Goal: Task Accomplishment & Management: Complete application form

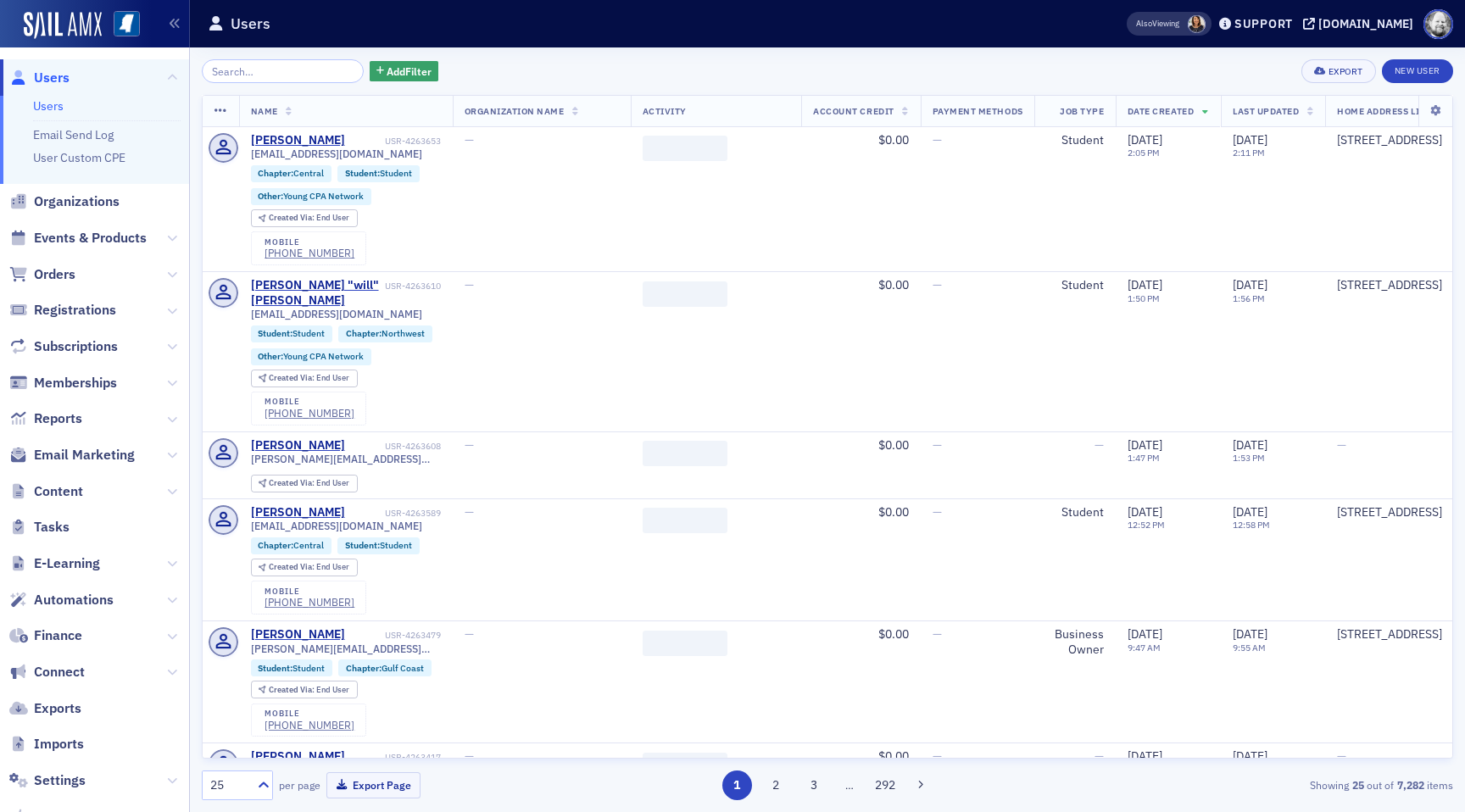
click at [55, 106] on link "Users" at bounding box center [48, 105] width 31 height 15
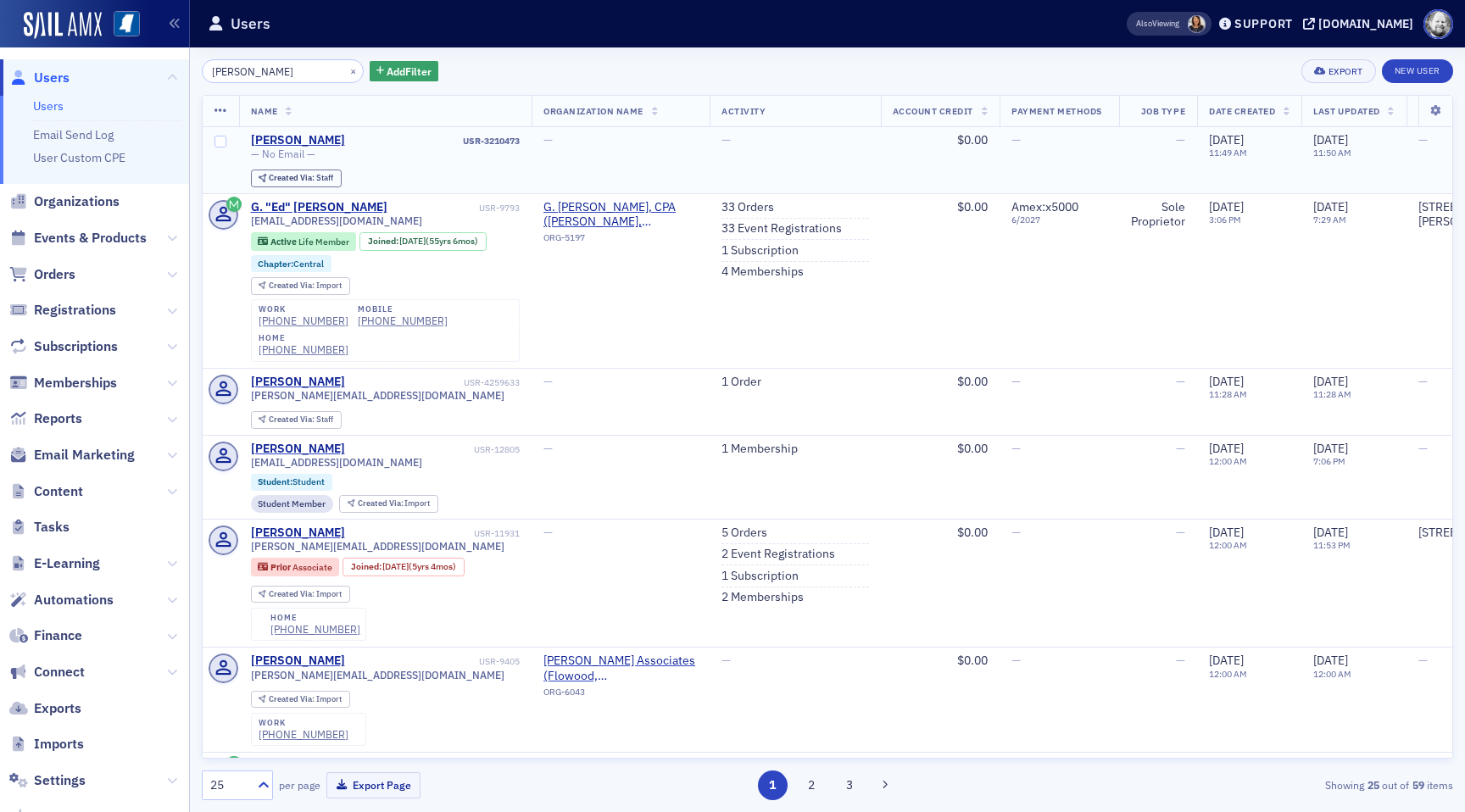
type input "mike tucker"
drag, startPoint x: 462, startPoint y: 138, endPoint x: 525, endPoint y: 139, distance: 63.0
click at [525, 139] on td "Mike Tucker USR-3210473 — No Email — Created Via : Staff" at bounding box center [386, 161] width 293 height 67
copy div "USR-3210473"
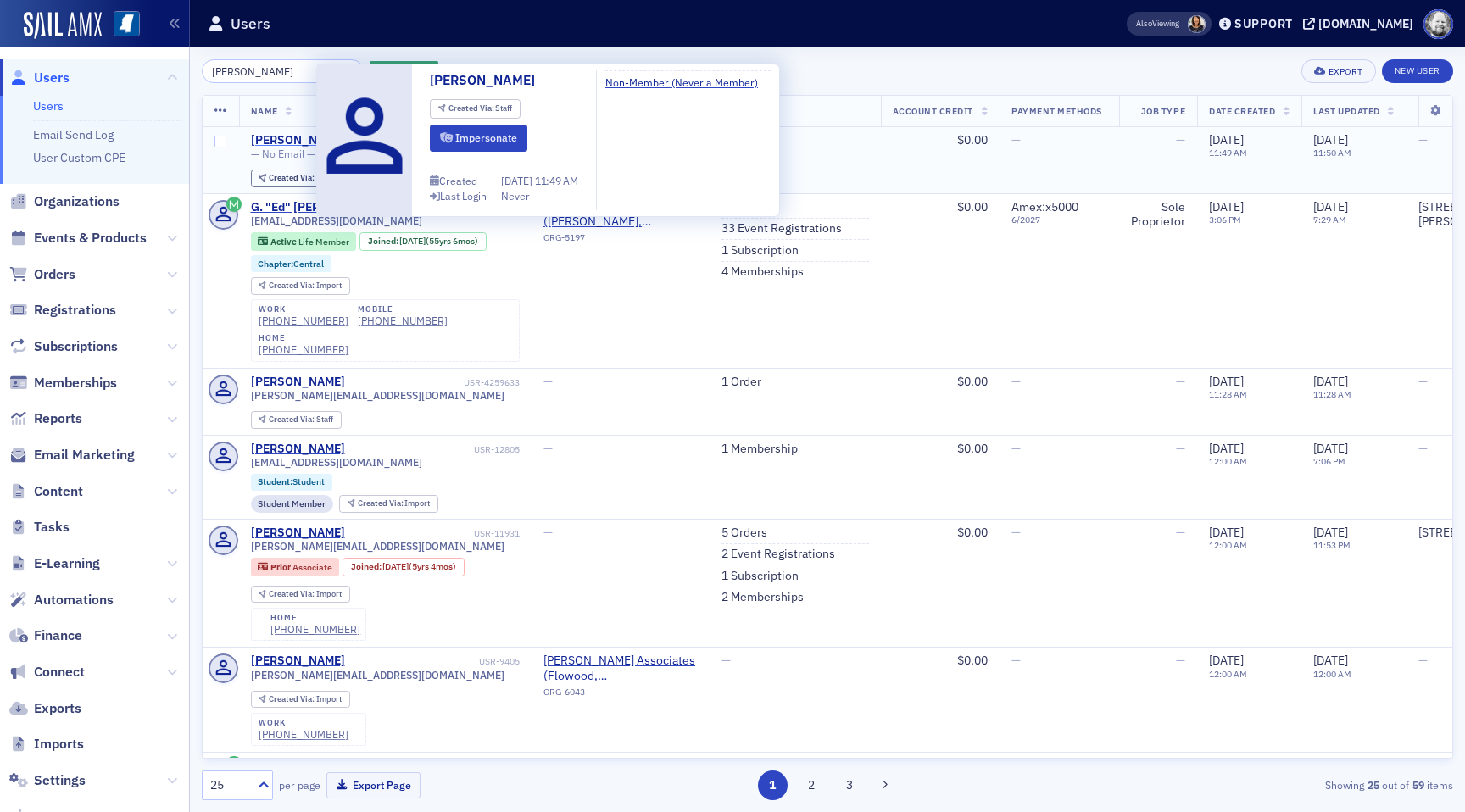
click at [284, 136] on div "Mike Tucker" at bounding box center [298, 140] width 94 height 15
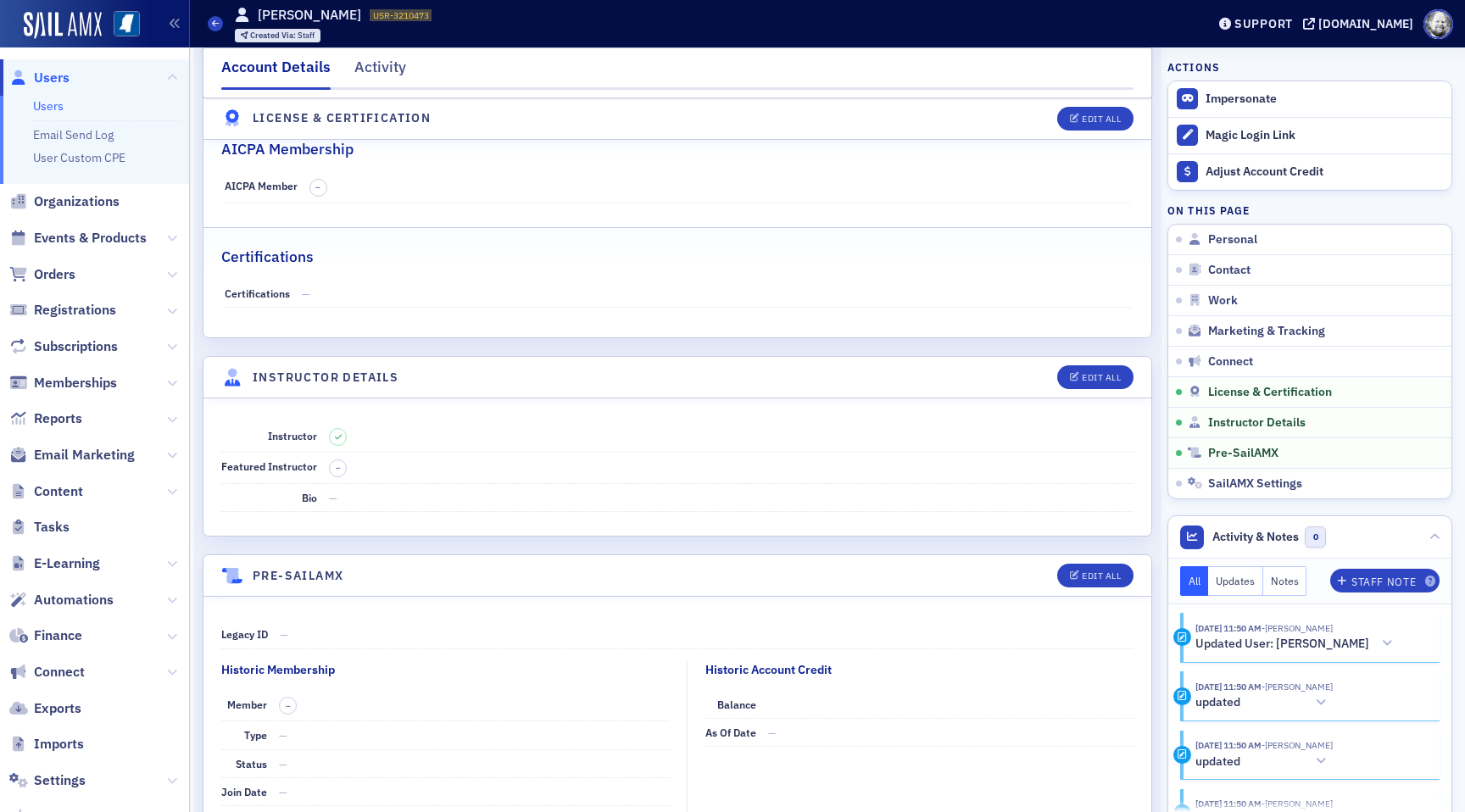
scroll to position [2603, 0]
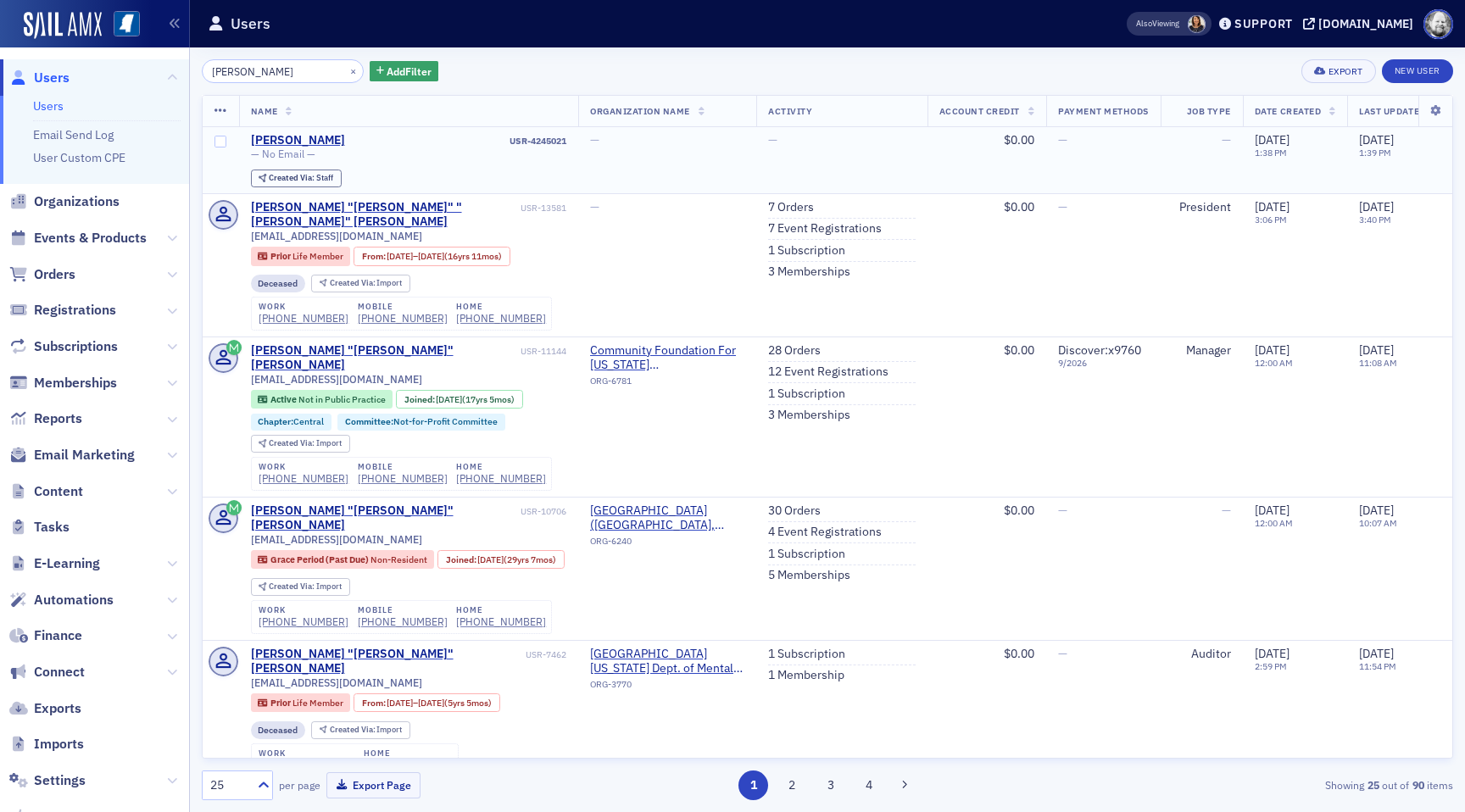
type input "[PERSON_NAME]"
drag, startPoint x: 510, startPoint y: 140, endPoint x: 574, endPoint y: 143, distance: 64.1
click at [574, 143] on td "Ken Levine USR-4245021 — No Email — Created Via : Staff" at bounding box center [408, 161] width 340 height 67
copy div "USR-4245021"
click at [276, 70] on input "[PERSON_NAME]" at bounding box center [283, 71] width 162 height 24
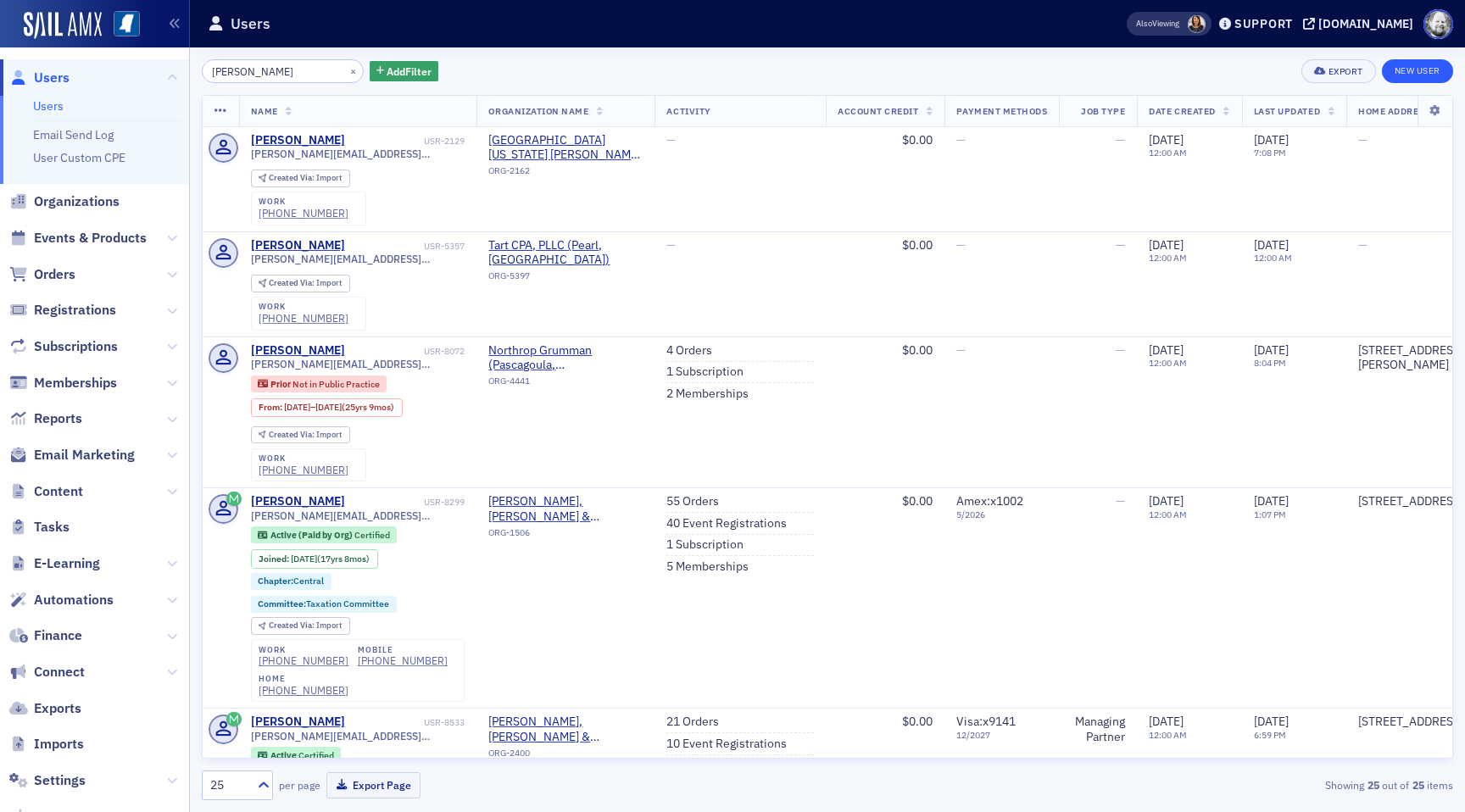
type input "[PERSON_NAME]"
click at [1422, 77] on link "New User" at bounding box center [1417, 71] width 71 height 24
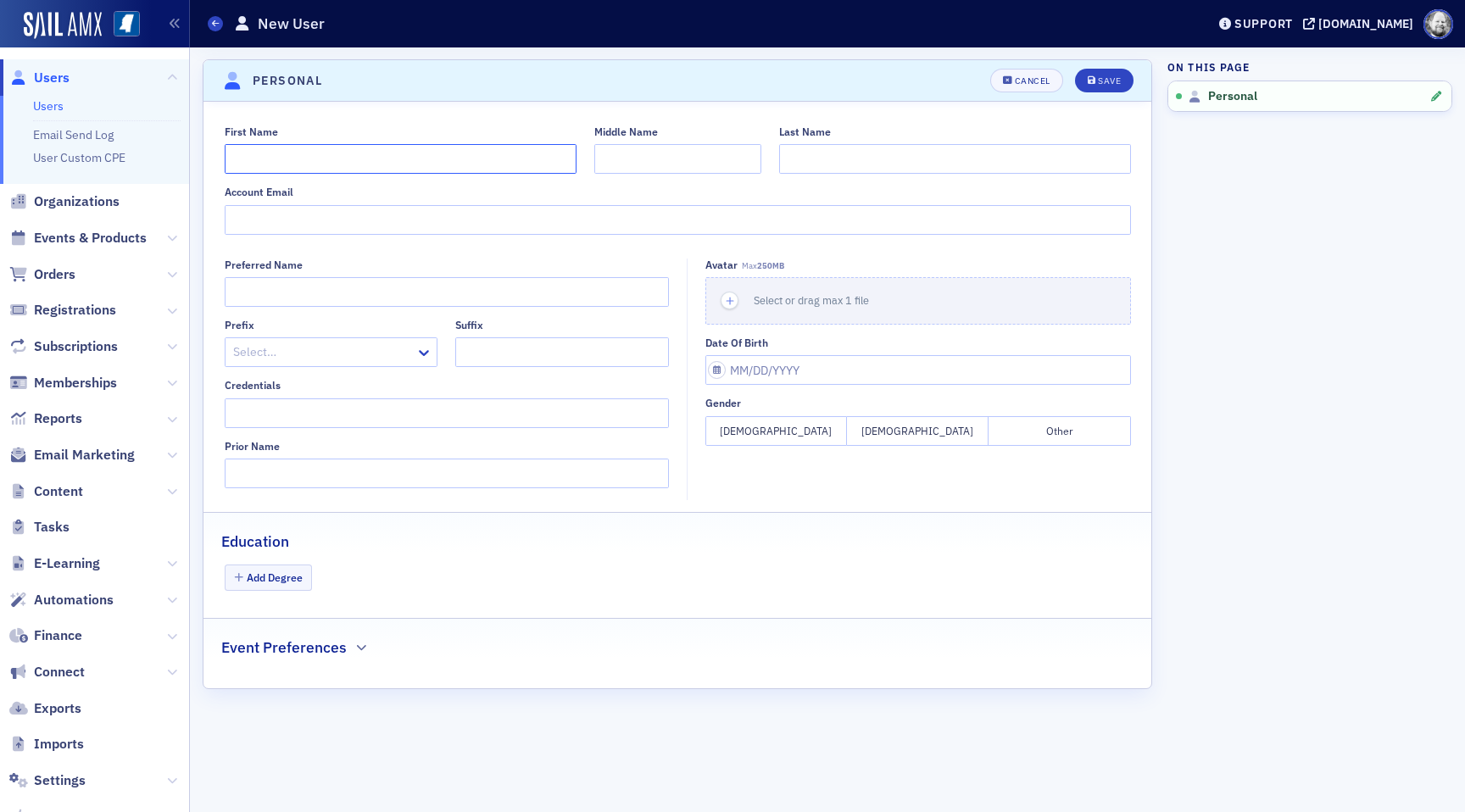
click at [328, 161] on input "First Name" at bounding box center [401, 159] width 352 height 30
type input "[PERSON_NAME]"
click at [1102, 89] on button "Save" at bounding box center [1104, 80] width 59 height 24
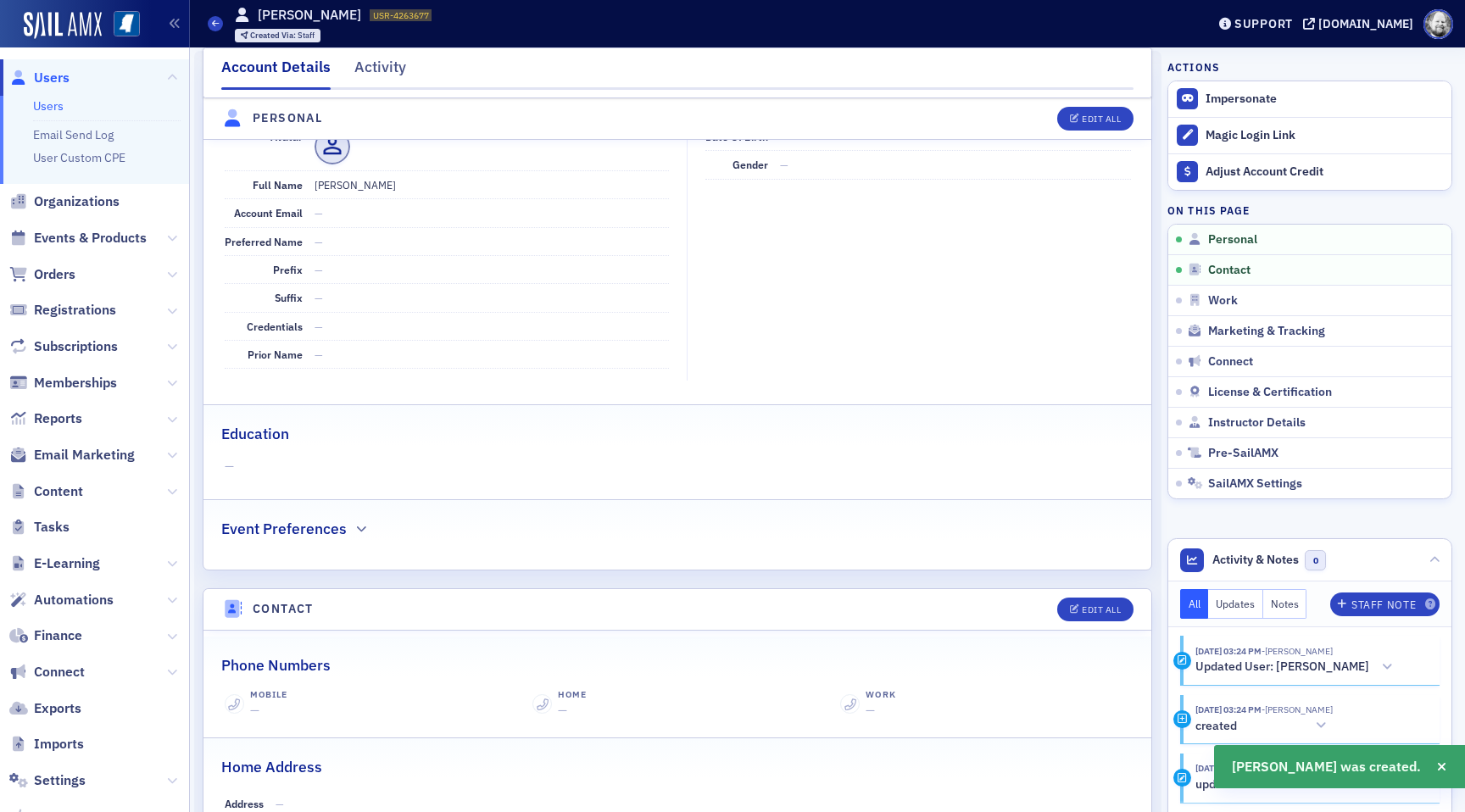
scroll to position [205, 0]
click at [1239, 413] on link "Instructor Details" at bounding box center [1310, 421] width 283 height 31
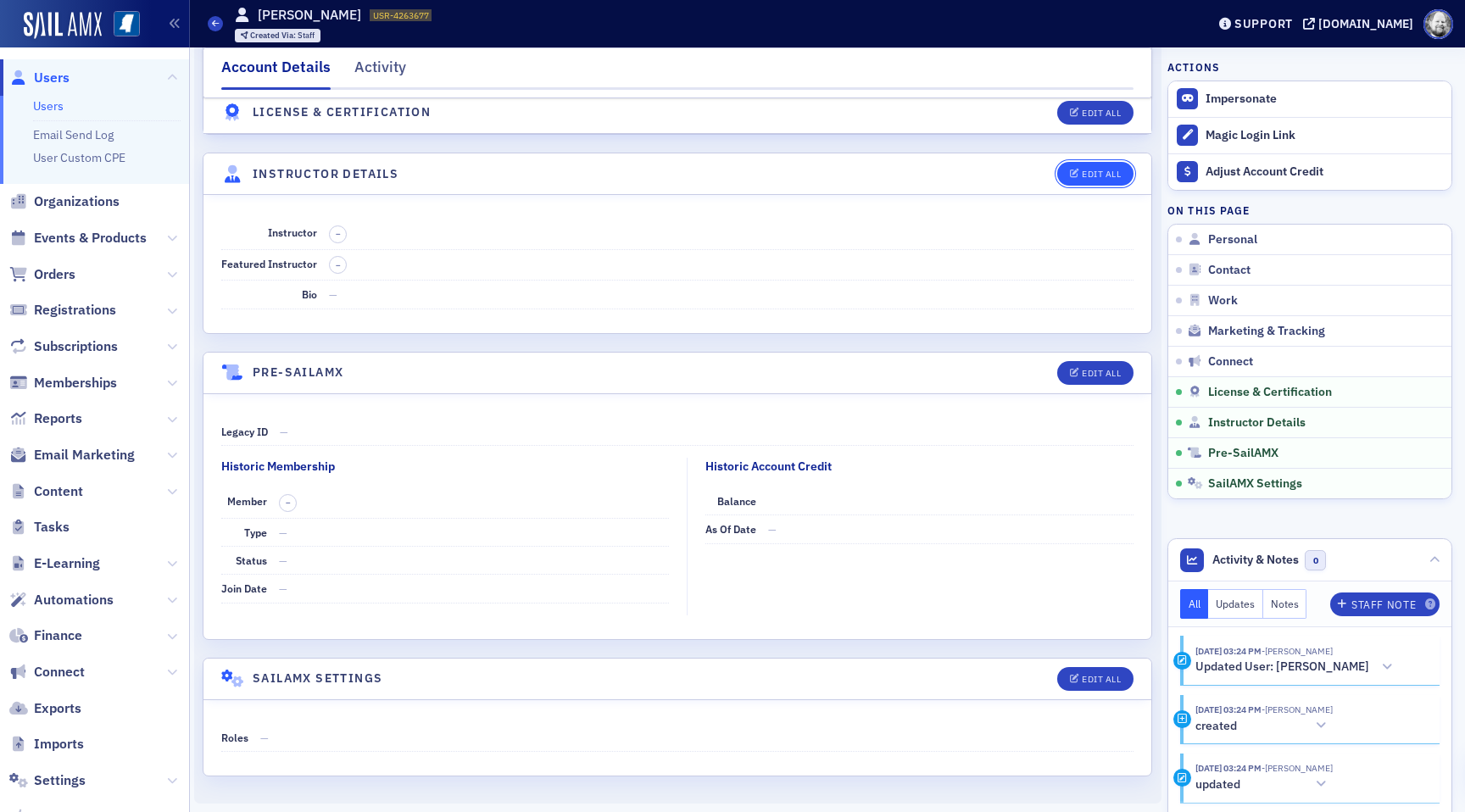
click at [1100, 173] on div "Edit All" at bounding box center [1101, 174] width 39 height 10
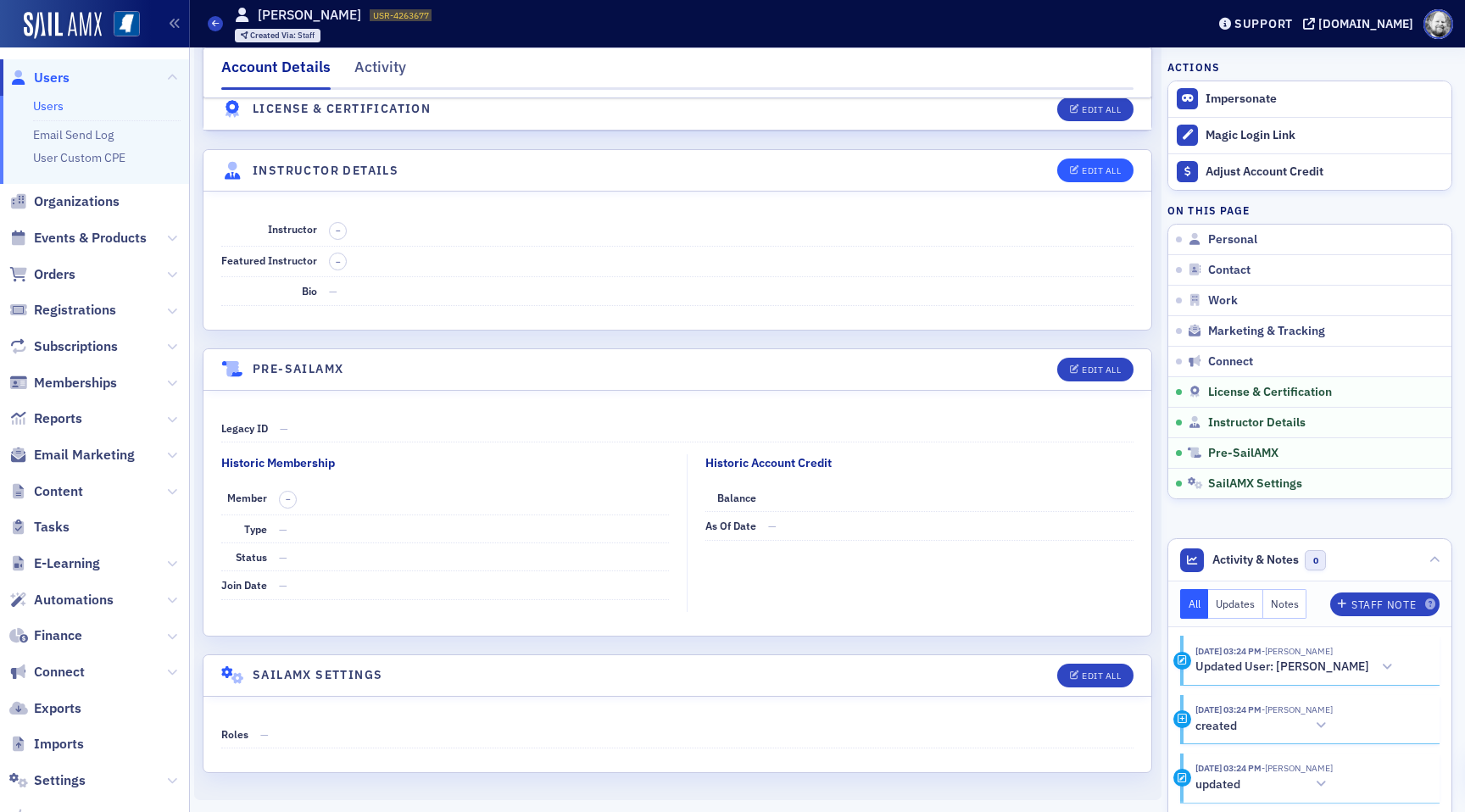
select select "US"
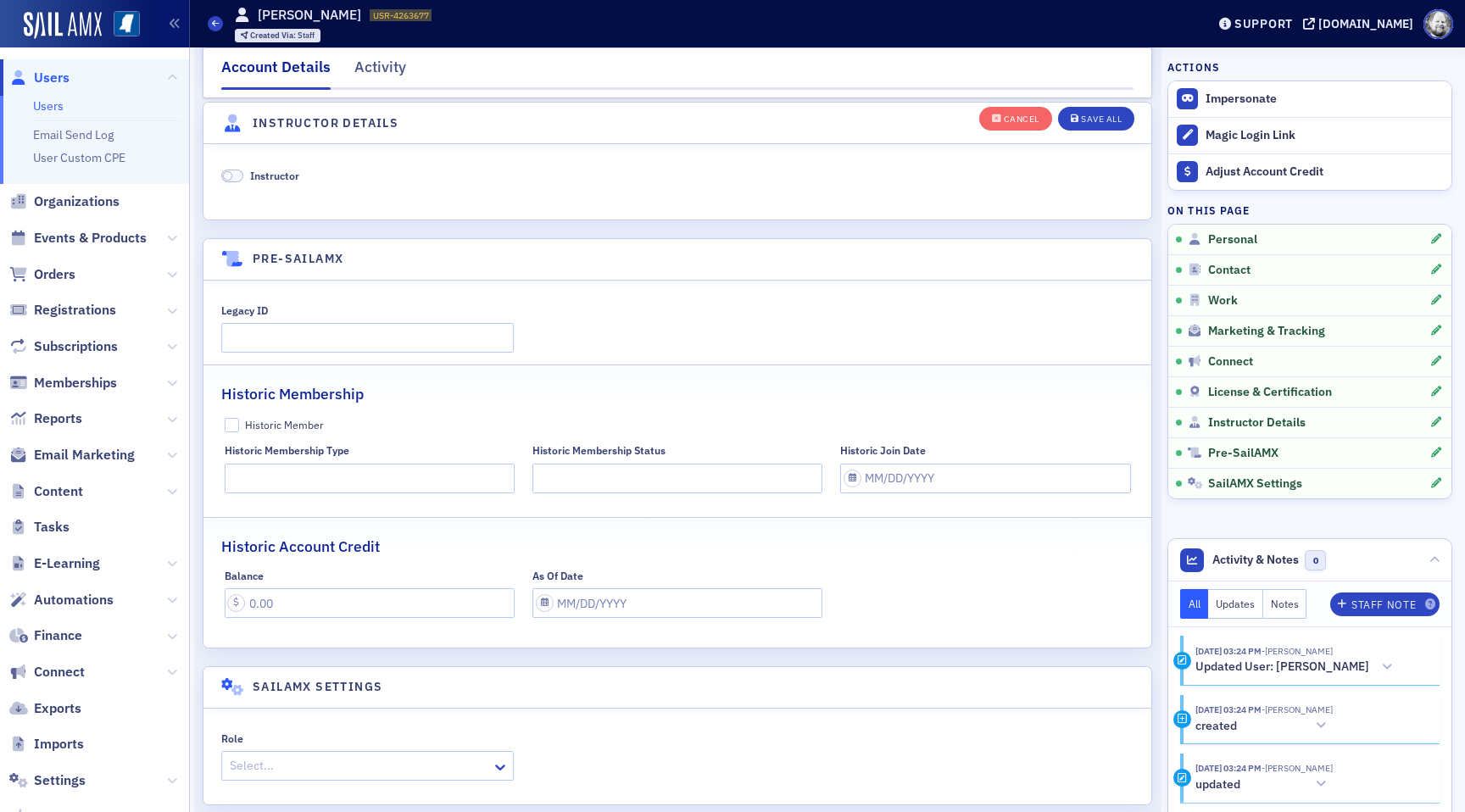
scroll to position [3246, 0]
click at [286, 176] on span "Instructor" at bounding box center [275, 171] width 49 height 13
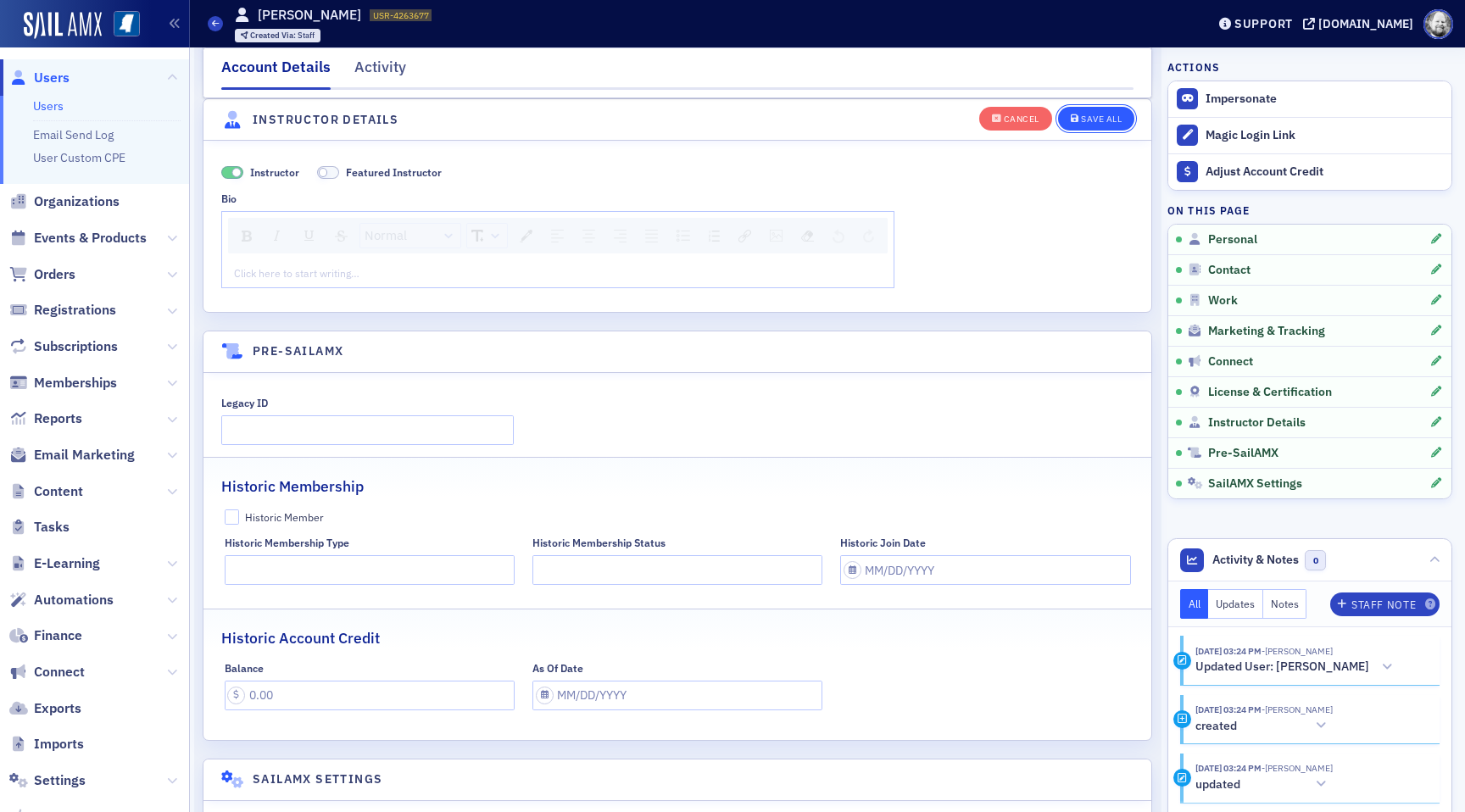
click at [1099, 120] on div "Save All" at bounding box center [1101, 119] width 40 height 10
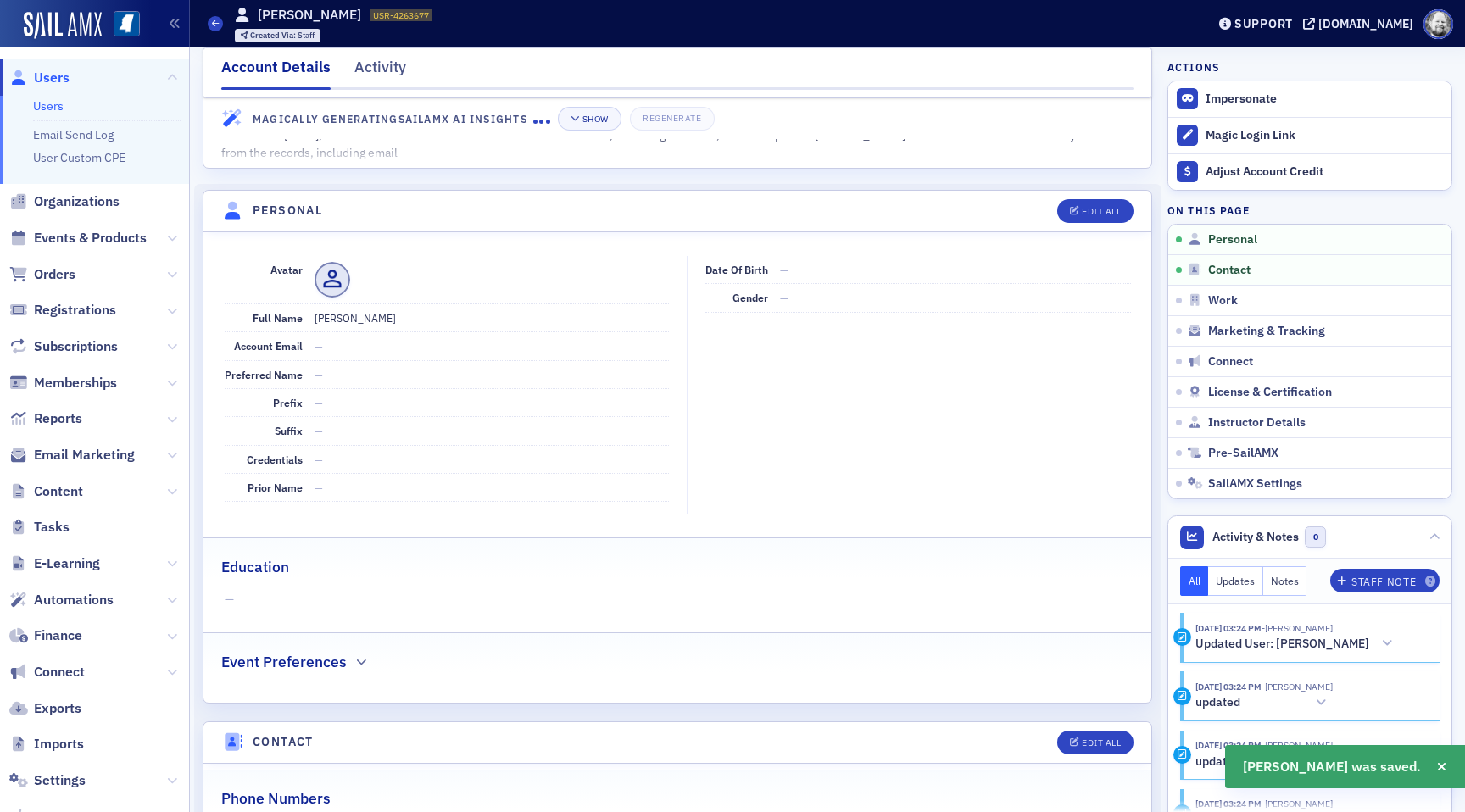
scroll to position [0, 0]
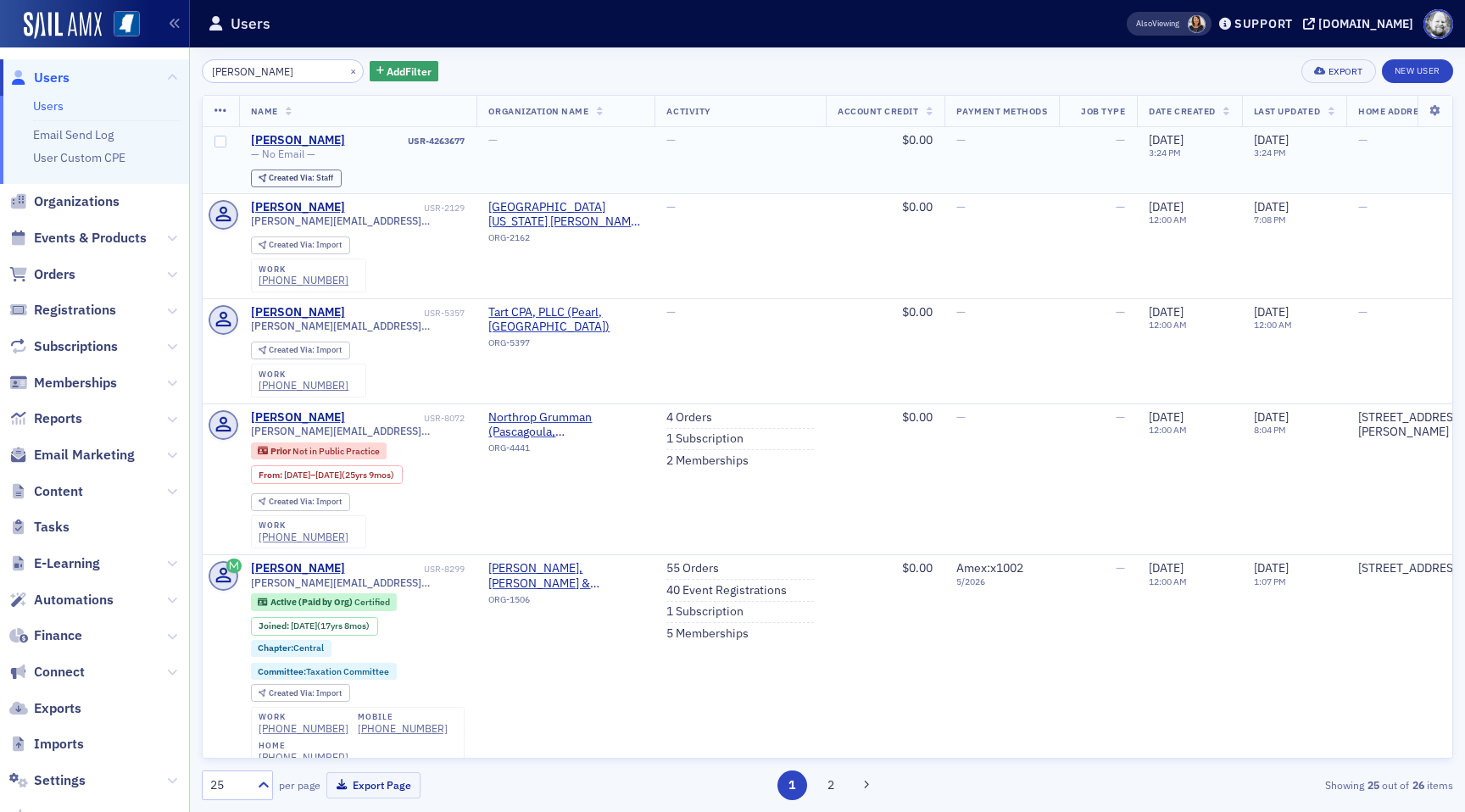
type input "[PERSON_NAME]"
drag, startPoint x: 406, startPoint y: 139, endPoint x: 469, endPoint y: 140, distance: 63.0
click at [469, 140] on td "[PERSON_NAME] USR-4263677 — No Email — Created Via : Staff" at bounding box center [357, 161] width 238 height 67
copy div "USR-4263677"
click at [299, 77] on input "[PERSON_NAME]" at bounding box center [283, 71] width 162 height 24
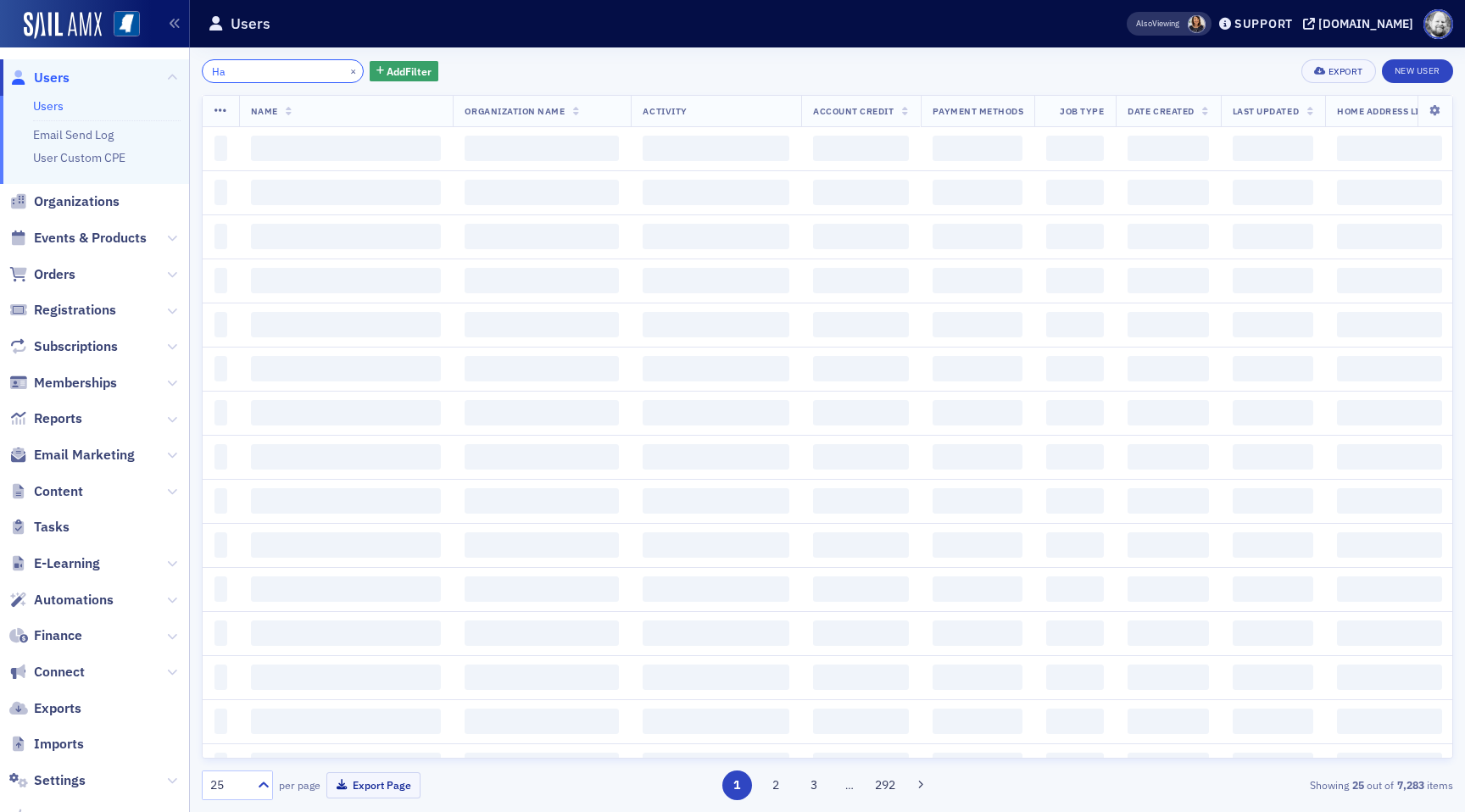
type input "H"
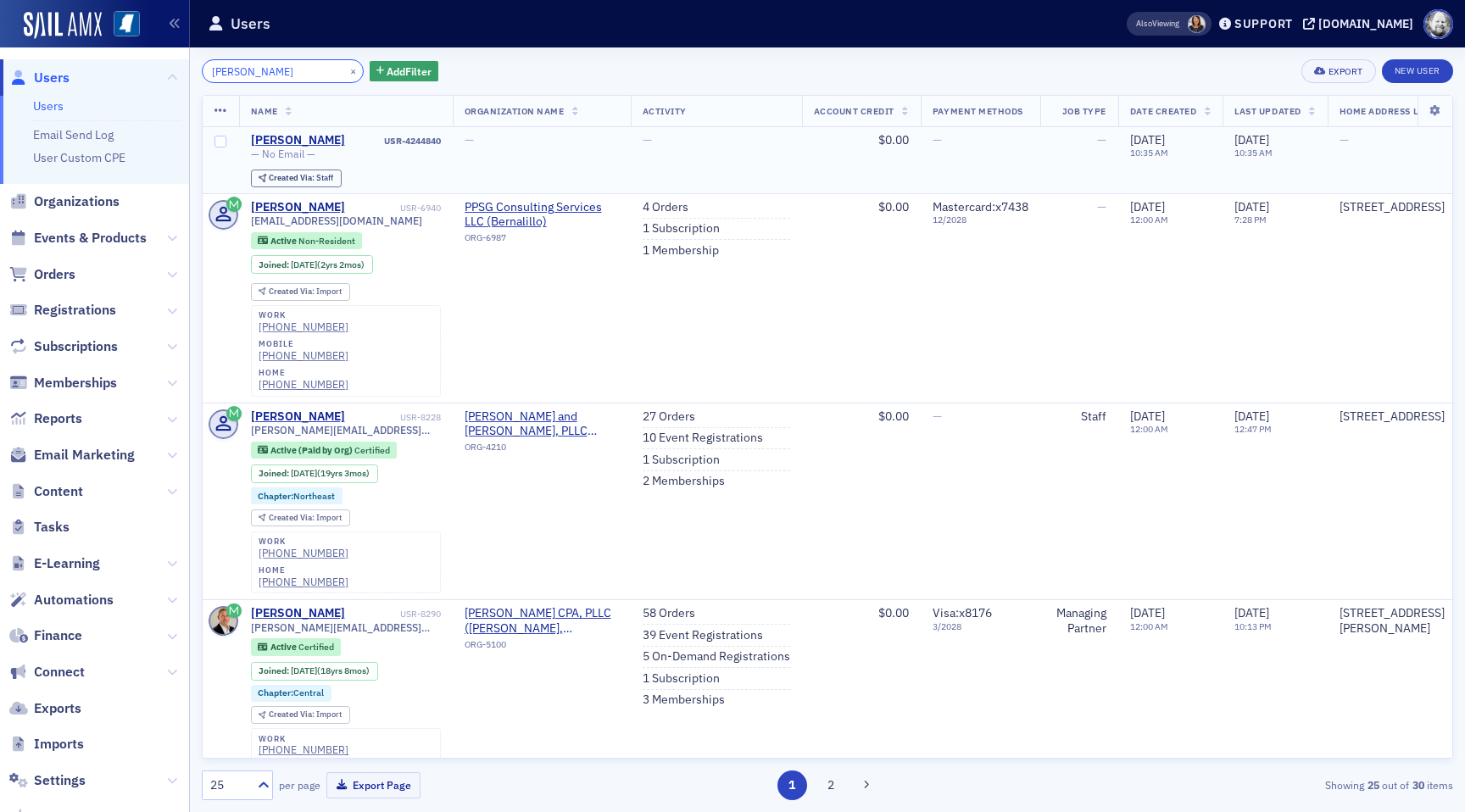
type input "[PERSON_NAME]"
drag, startPoint x: 379, startPoint y: 140, endPoint x: 438, endPoint y: 143, distance: 59.1
click at [439, 143] on div "USR-4244840" at bounding box center [394, 140] width 93 height 11
copy div "USR-4244840"
click at [101, 221] on span "Events & Products" at bounding box center [94, 239] width 189 height 37
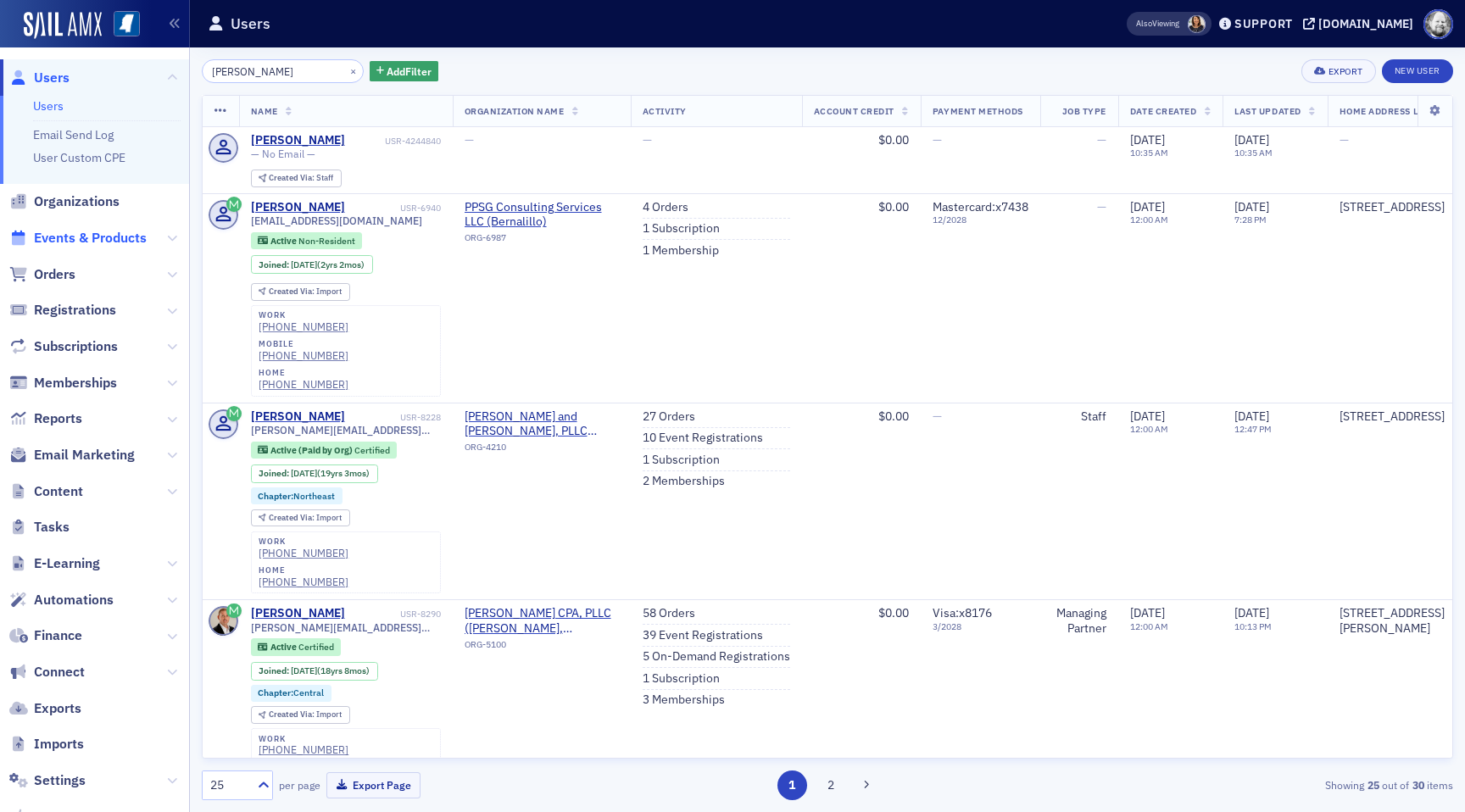
click at [101, 233] on span "Events & Products" at bounding box center [90, 238] width 112 height 18
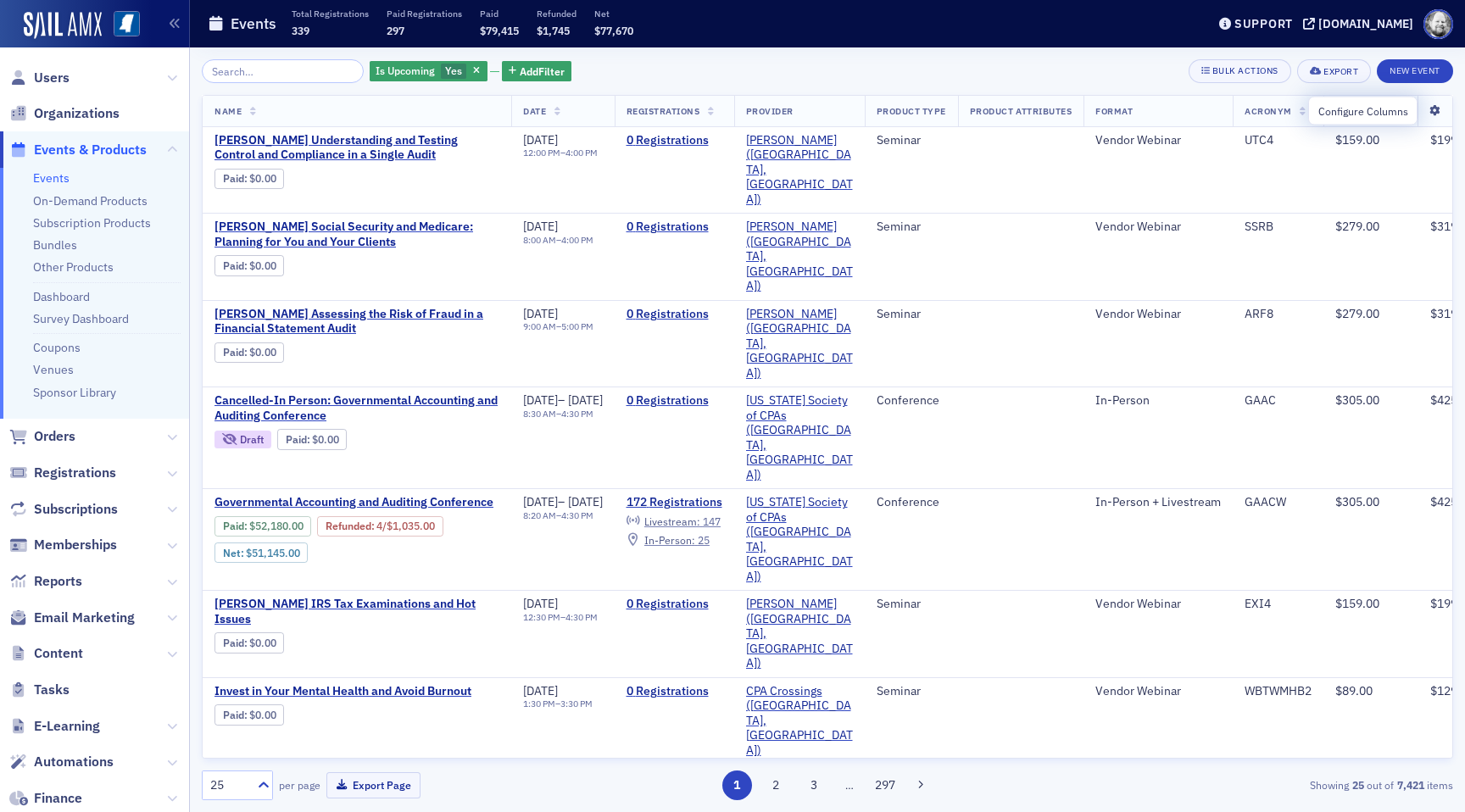
click at [1443, 113] on icon at bounding box center [1435, 111] width 35 height 11
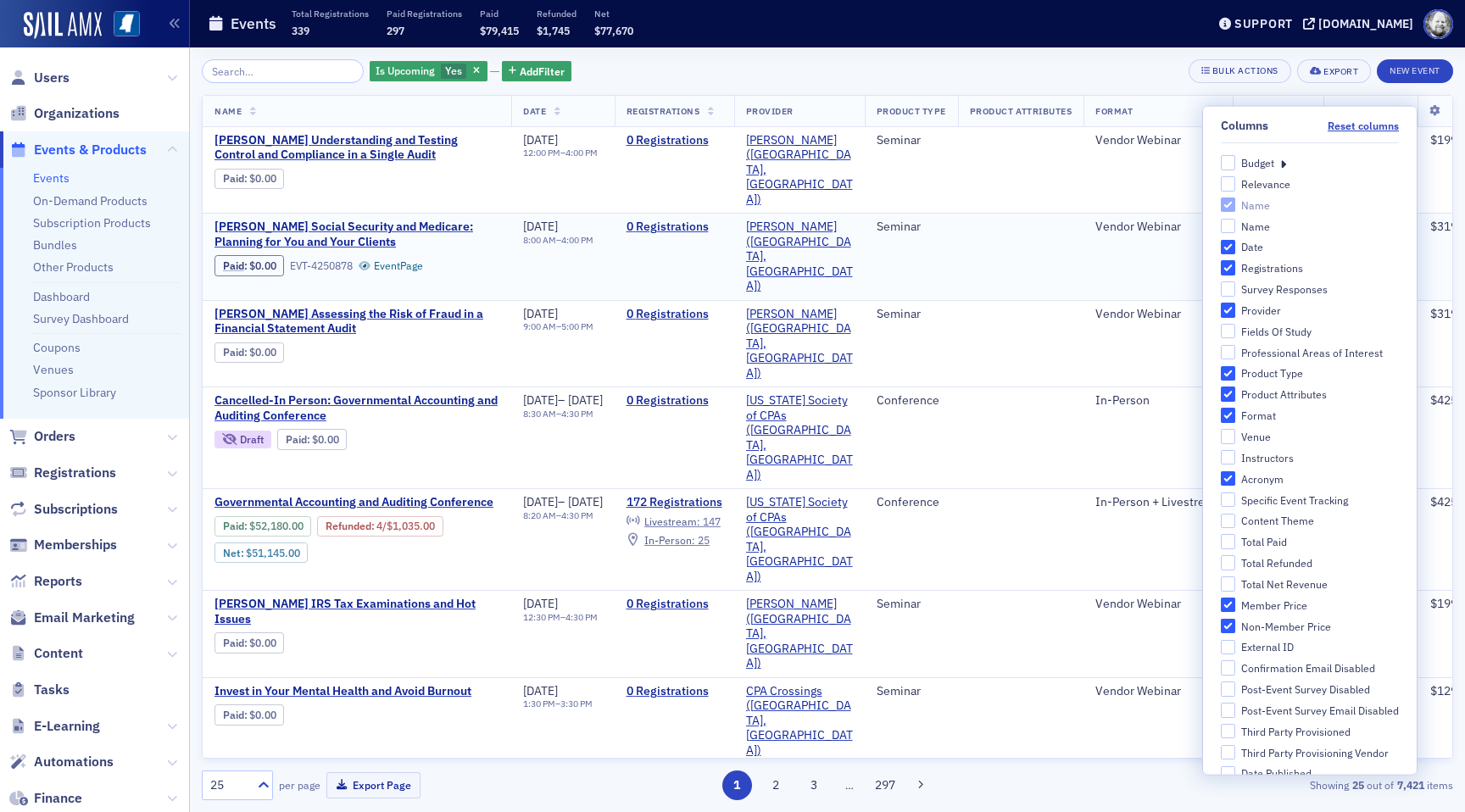
click at [1144, 219] on td "Vendor Webinar" at bounding box center [1158, 256] width 149 height 87
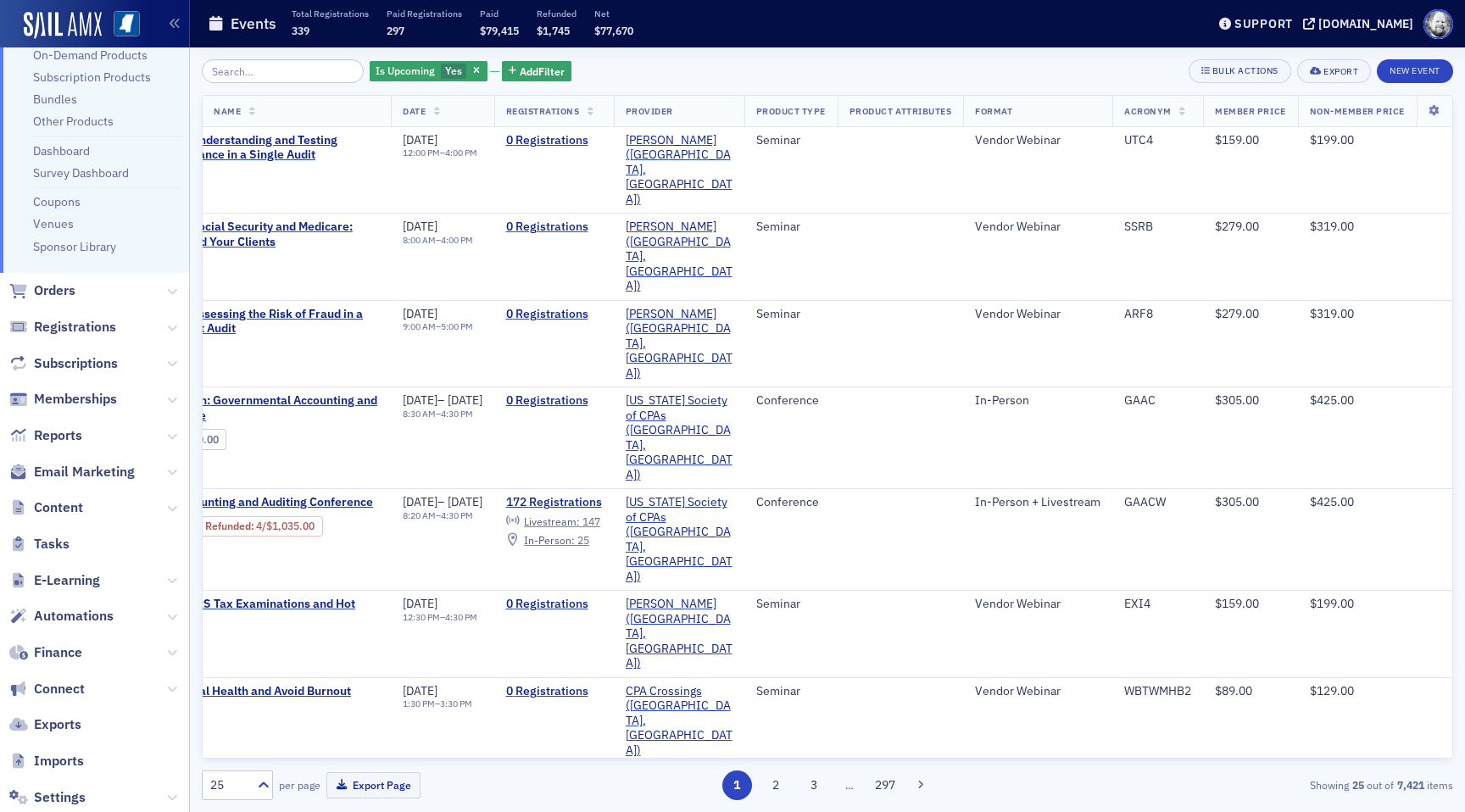
scroll to position [256, 0]
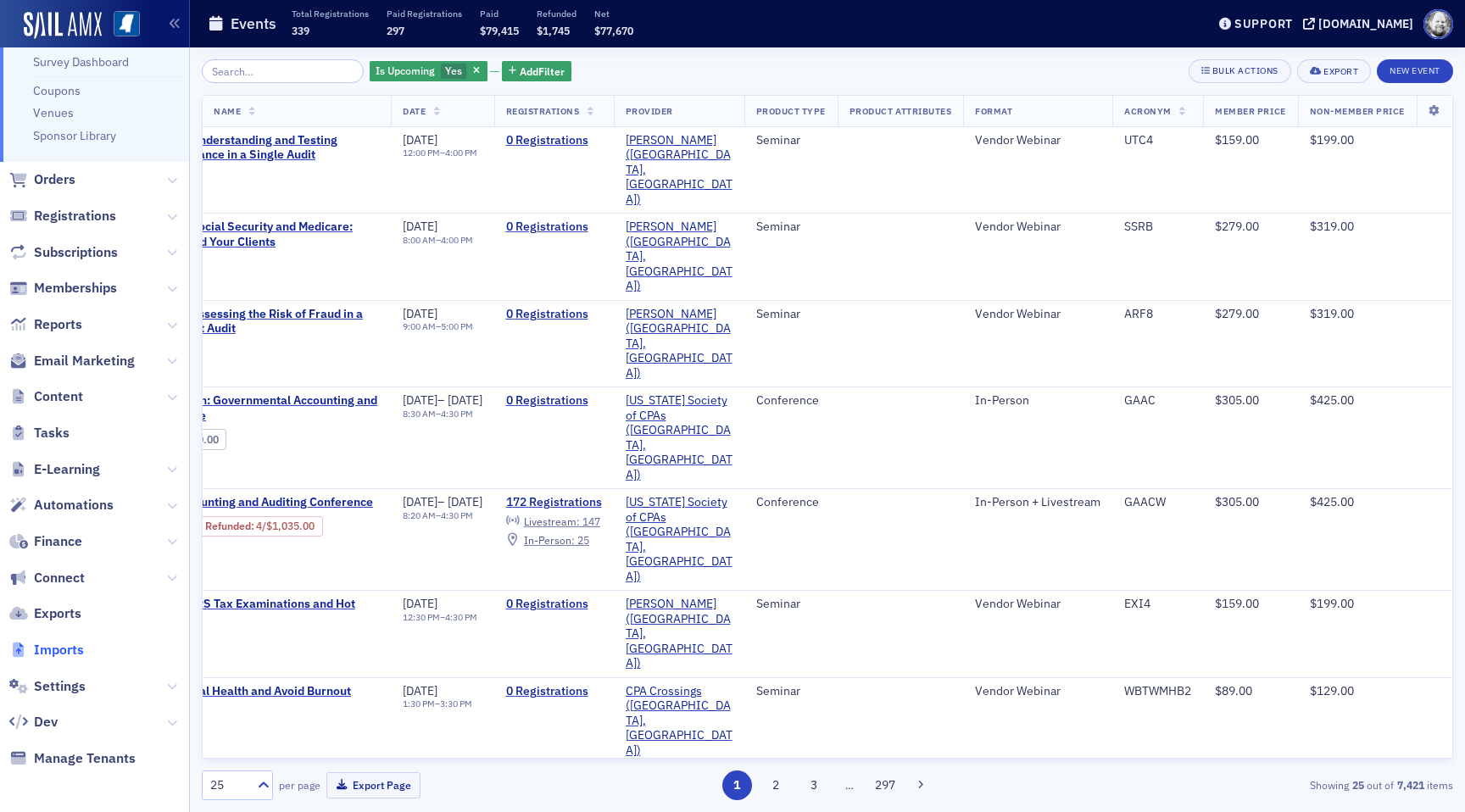
click at [61, 644] on span "Imports" at bounding box center [59, 650] width 50 height 18
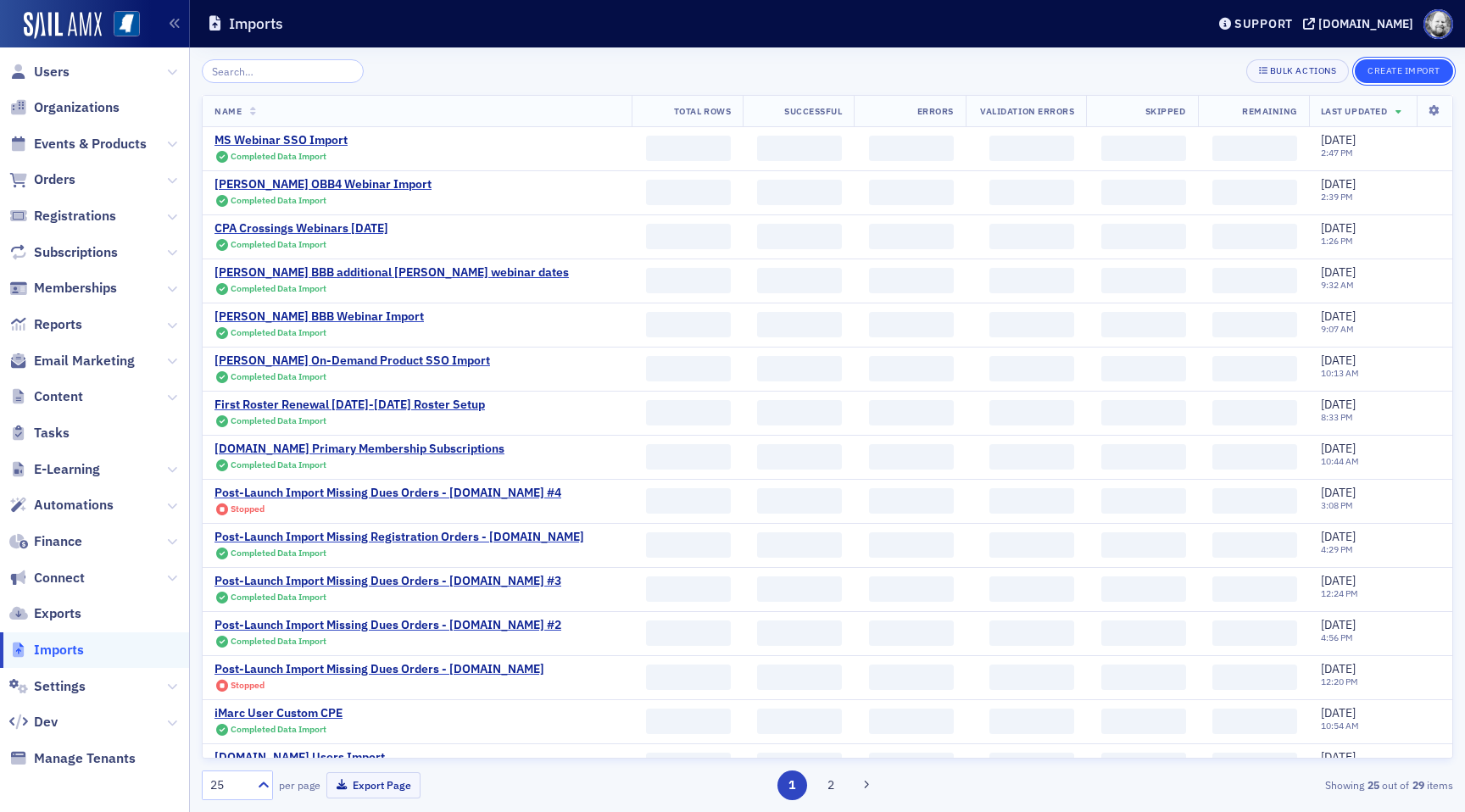
click at [1389, 69] on button "Create Import" at bounding box center [1404, 71] width 98 height 24
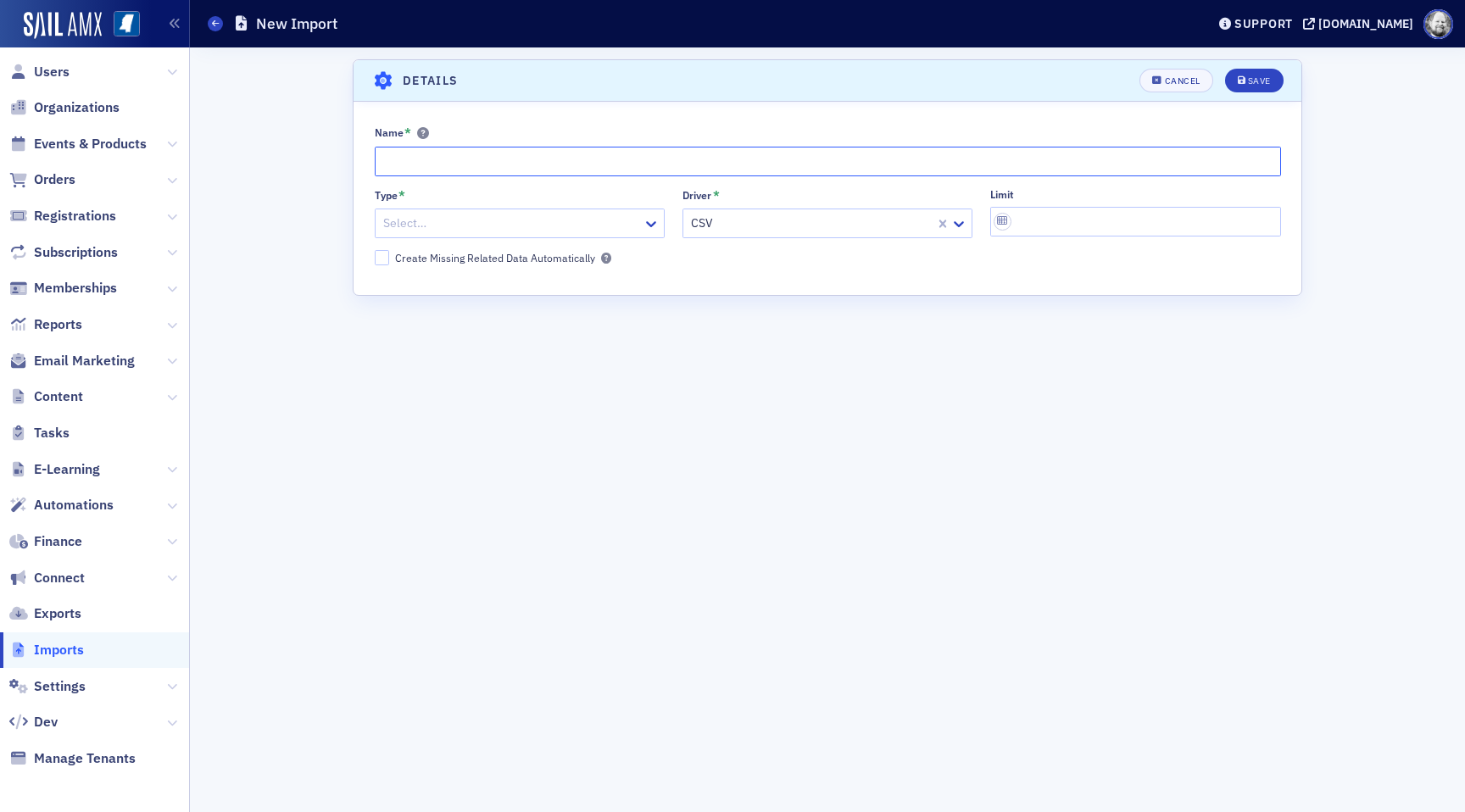
click at [430, 163] on input "Name *" at bounding box center [828, 162] width 906 height 30
type input "[PERSON_NAME] Fall Winter Catalog 9/11"
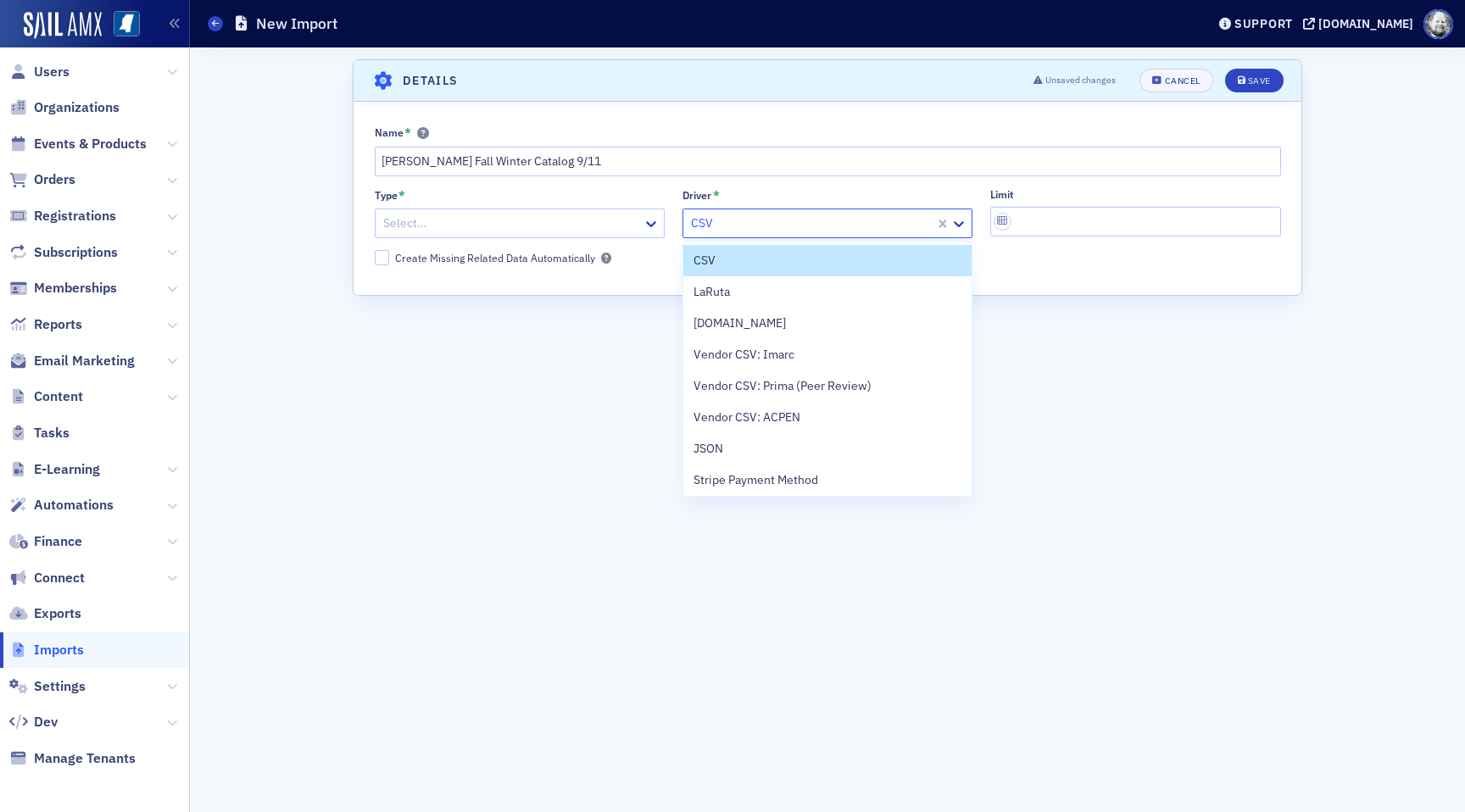
click at [689, 227] on div "CSV" at bounding box center [809, 223] width 252 height 25
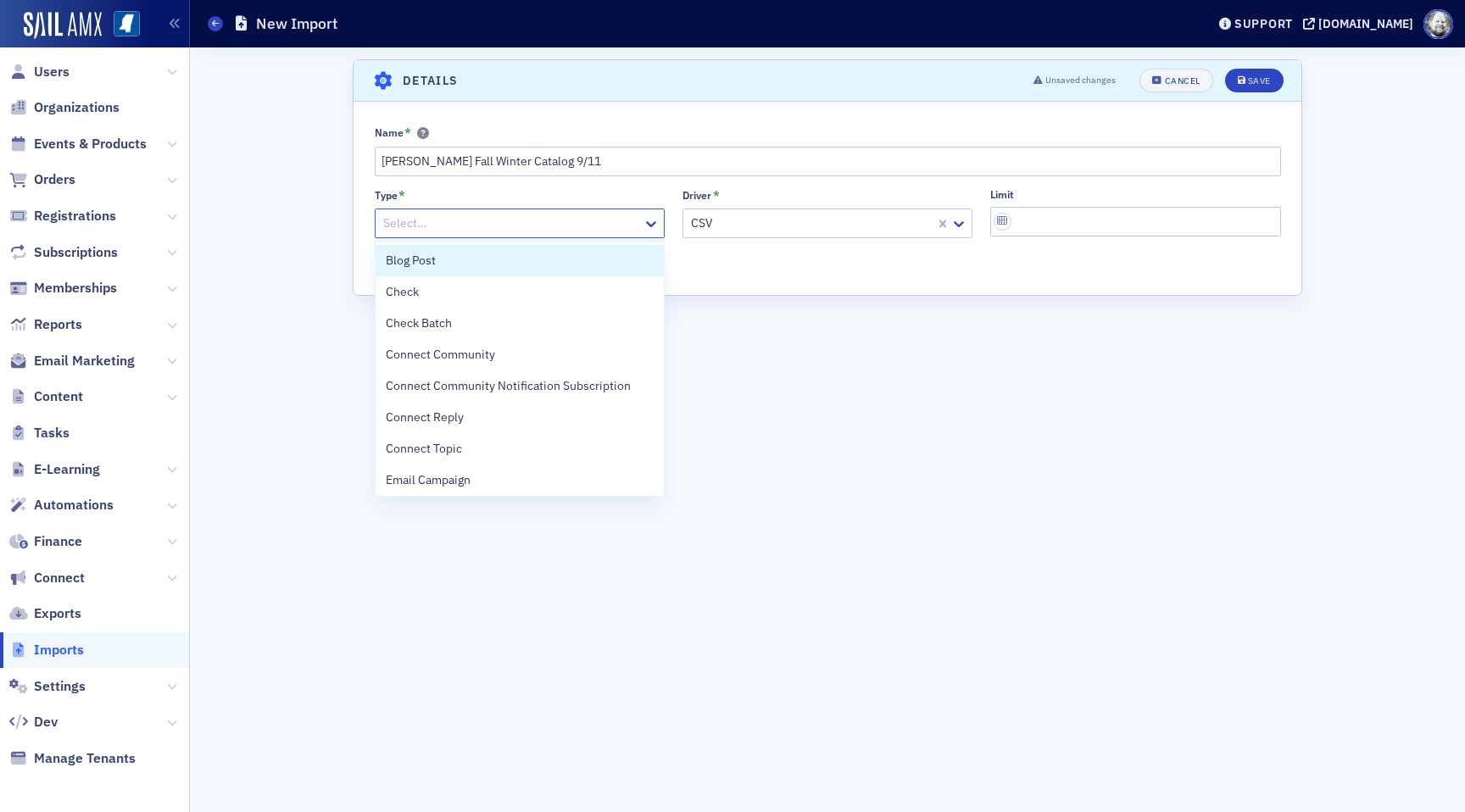
click at [635, 219] on div at bounding box center [510, 223] width 259 height 21
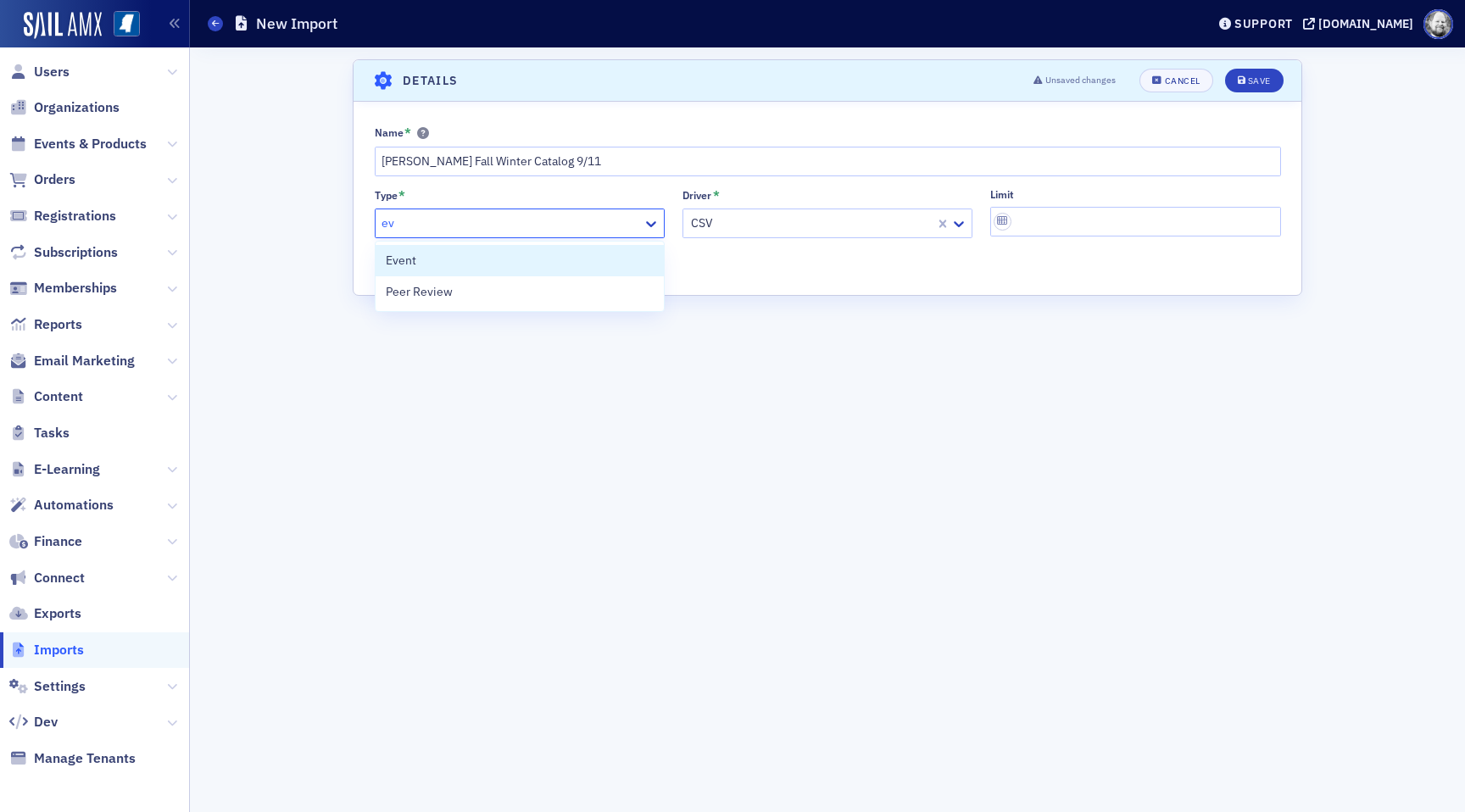
type input "eve"
click at [578, 250] on div "Event" at bounding box center [520, 261] width 288 height 32
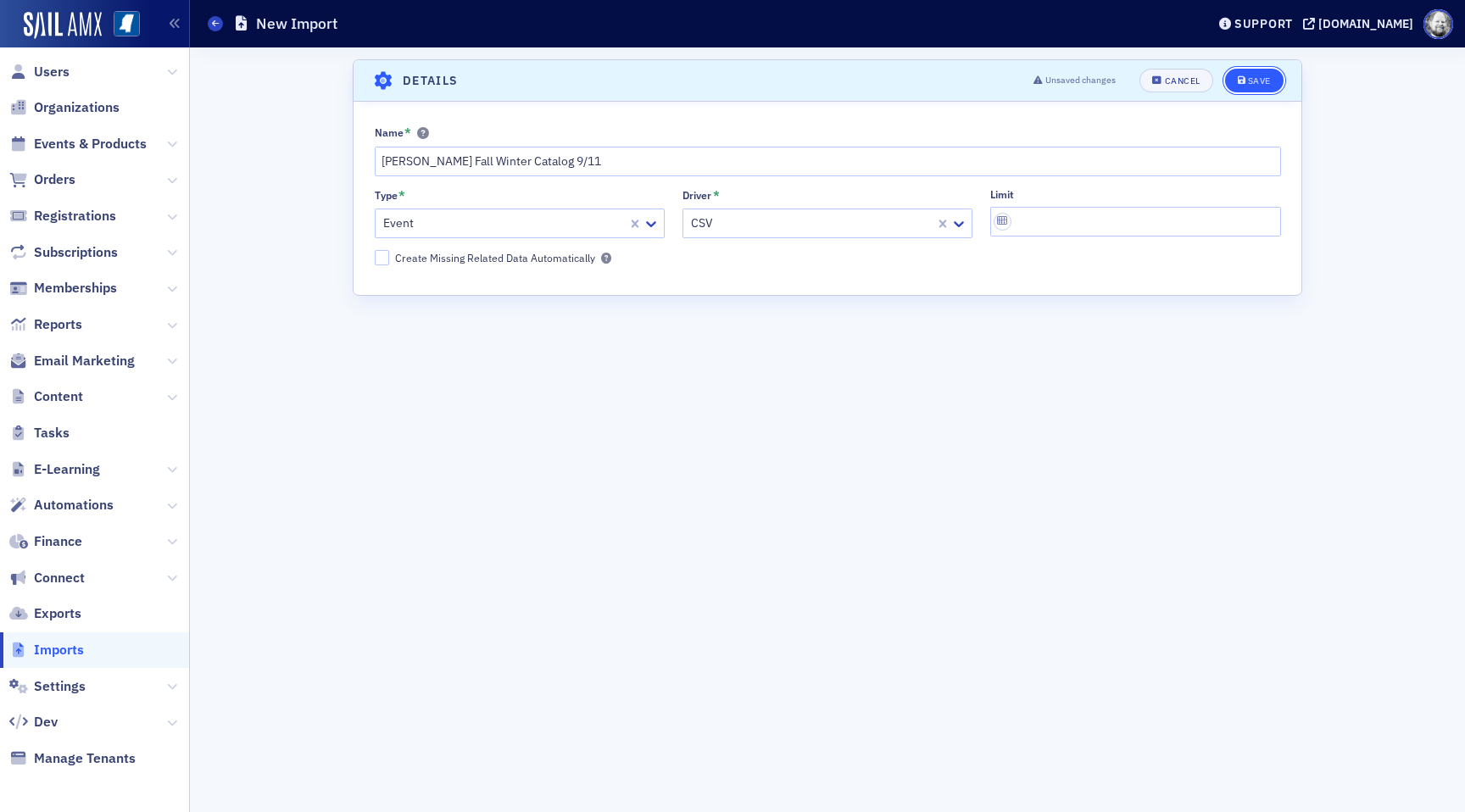
click at [1255, 83] on div "Save" at bounding box center [1259, 81] width 23 height 10
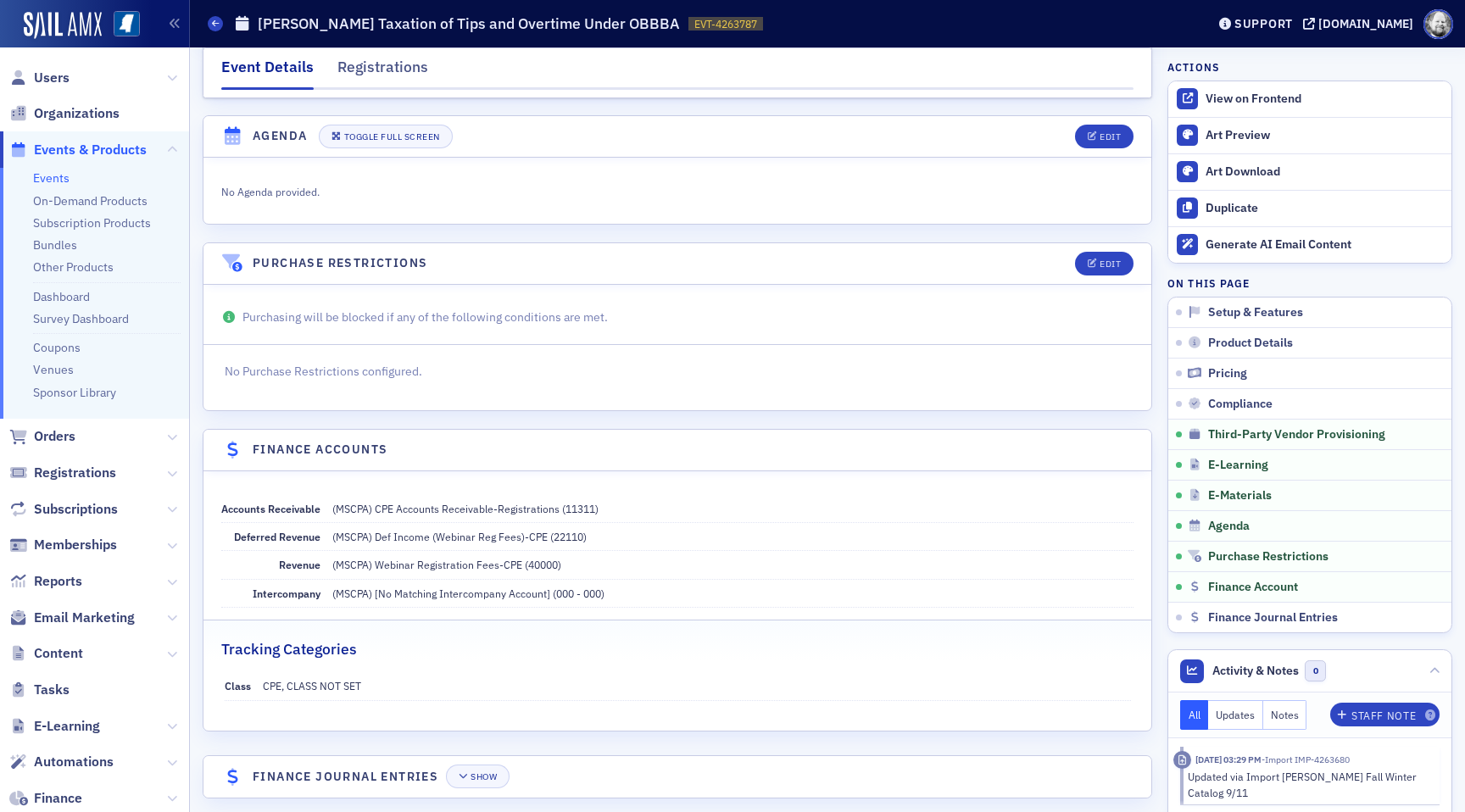
scroll to position [2755, 0]
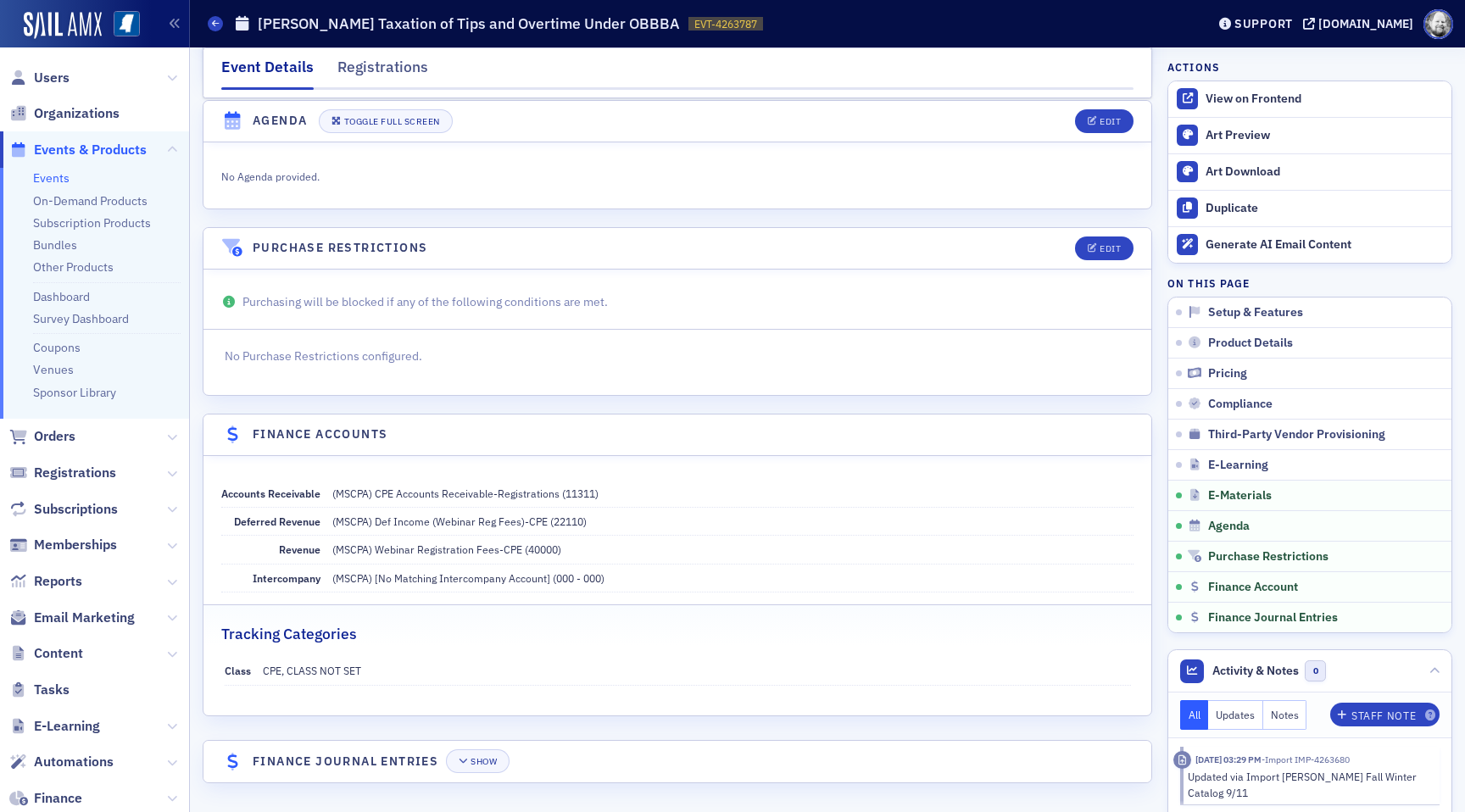
click at [52, 177] on link "Events" at bounding box center [52, 177] width 37 height 15
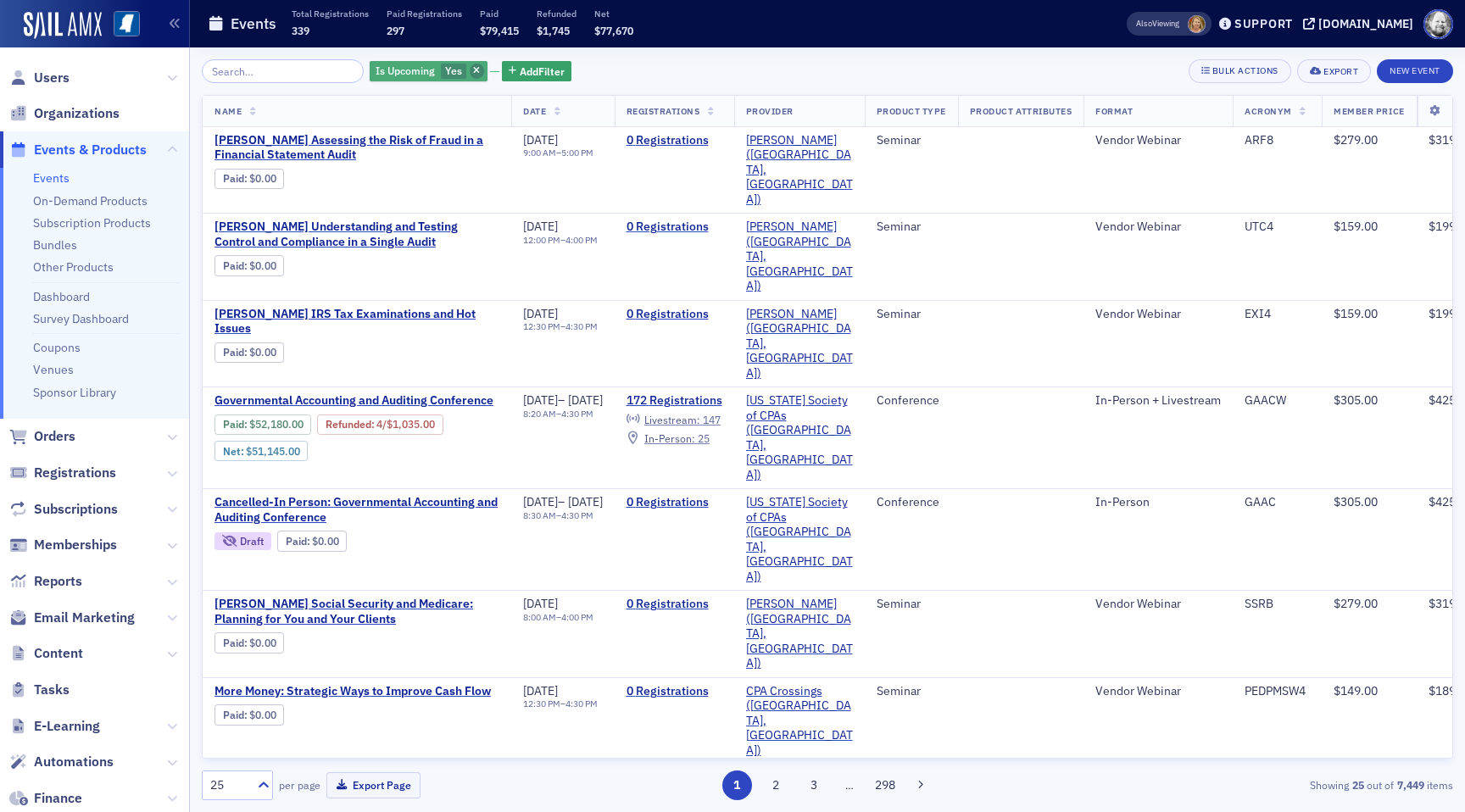
click at [470, 69] on span "button" at bounding box center [477, 70] width 15 height 15
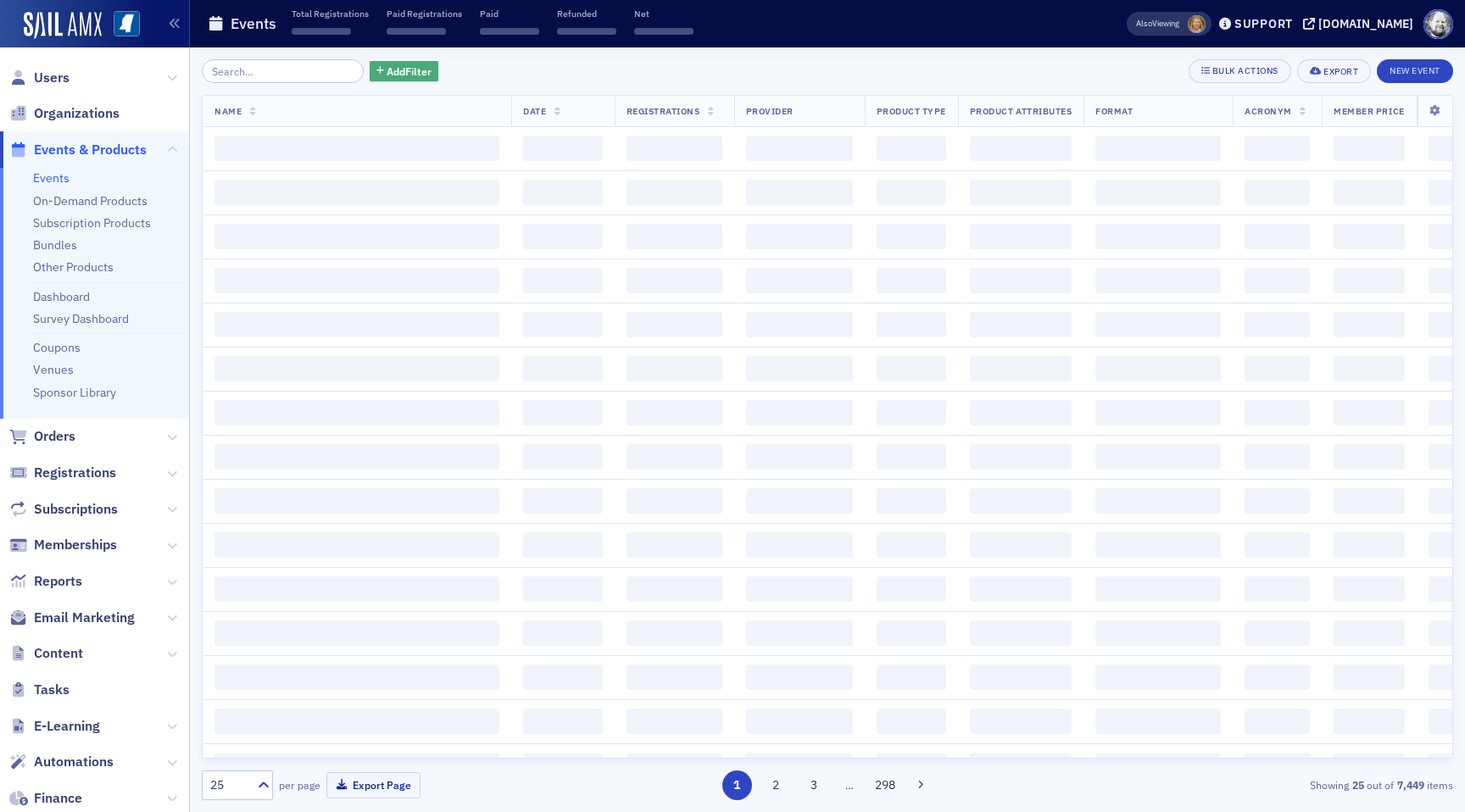
click at [386, 71] on span "Add Filter" at bounding box center [408, 70] width 45 height 15
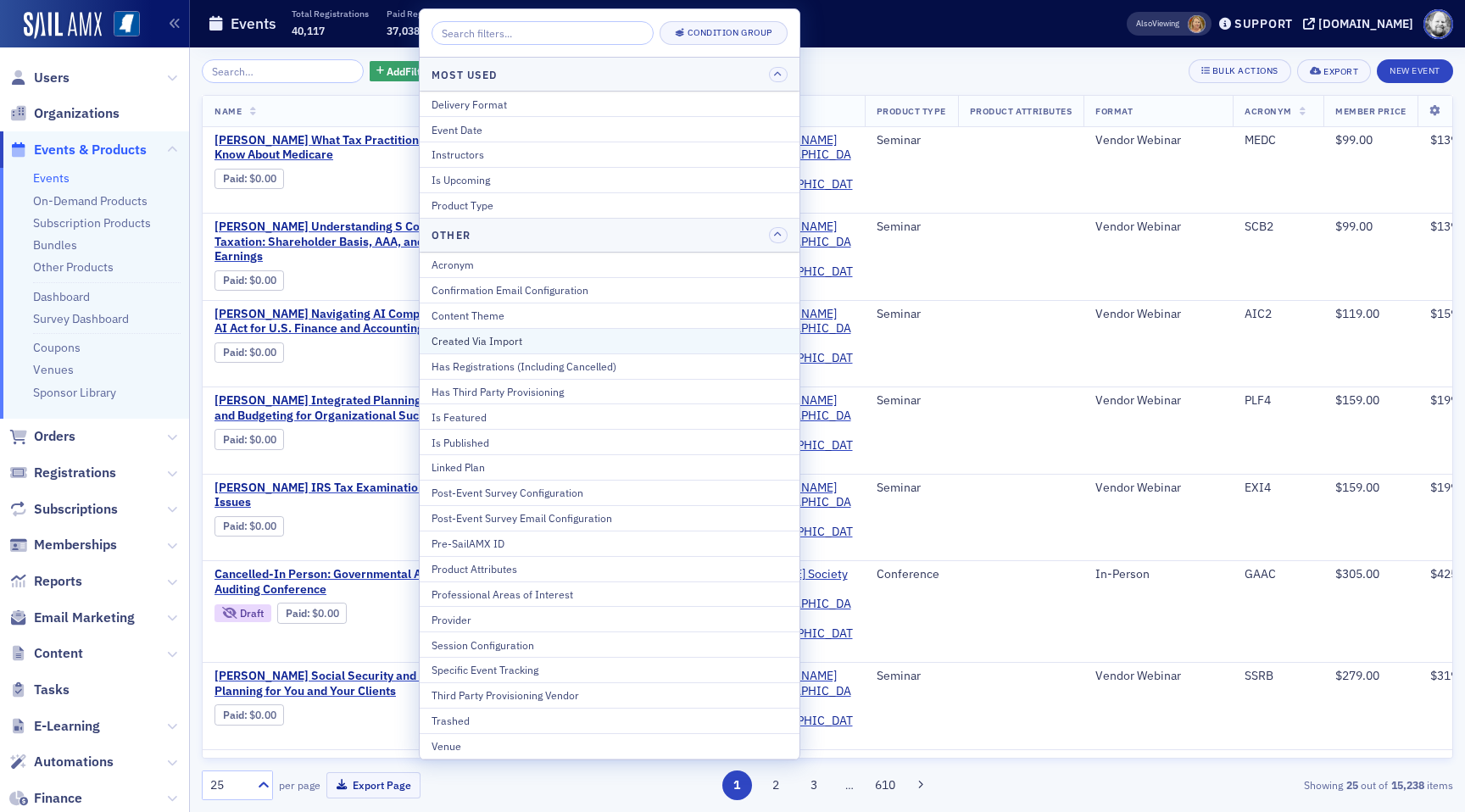
click at [460, 329] on button "Created Via Import" at bounding box center [610, 341] width 379 height 25
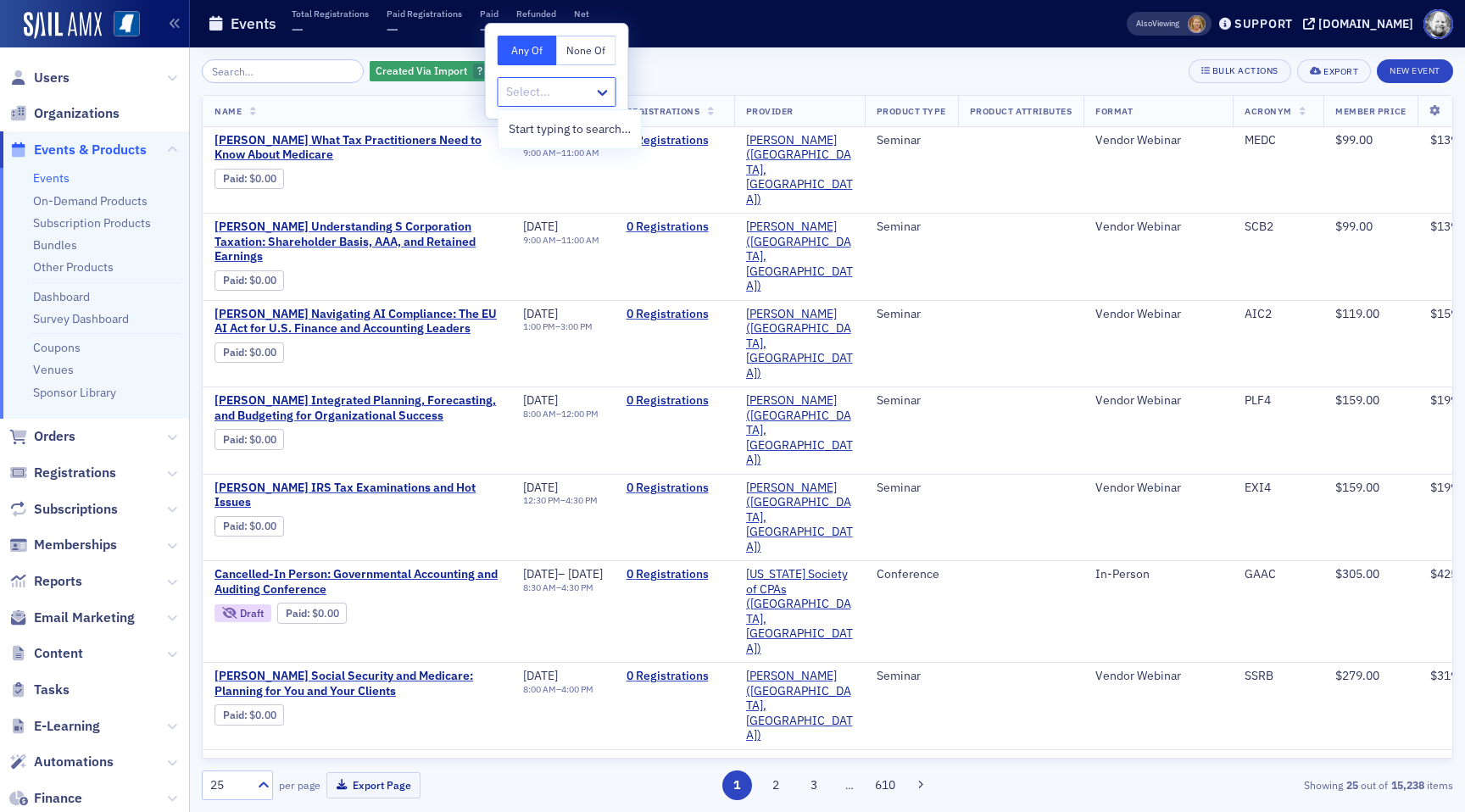
click at [569, 91] on div at bounding box center [548, 92] width 88 height 21
type input "surg"
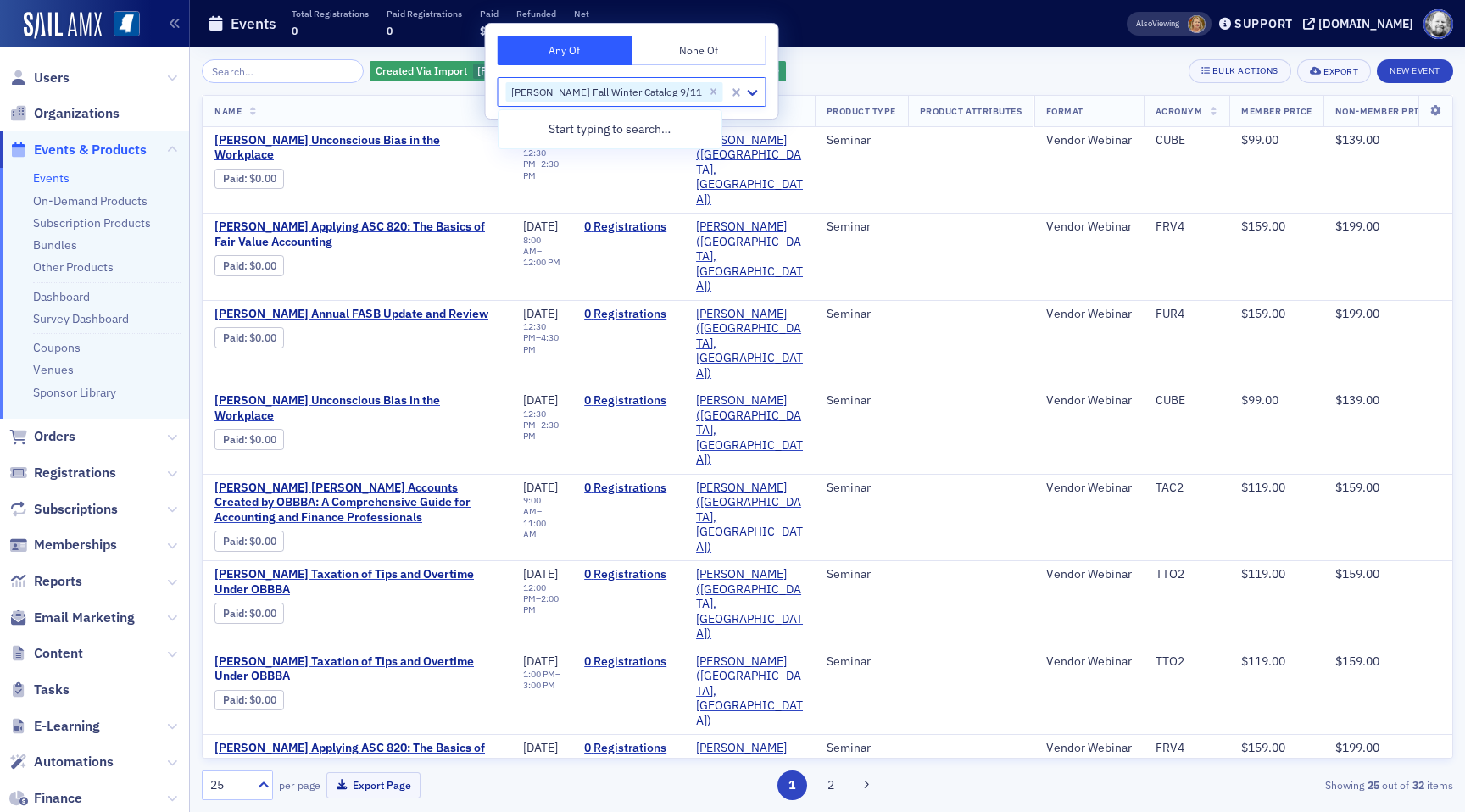
click at [833, 64] on div "Created Via Import Surgent Fall Winter Catalog 9/11 Add Filter Bulk Actions Exp…" at bounding box center [827, 71] width 1252 height 24
